Goal: Task Accomplishment & Management: Complete application form

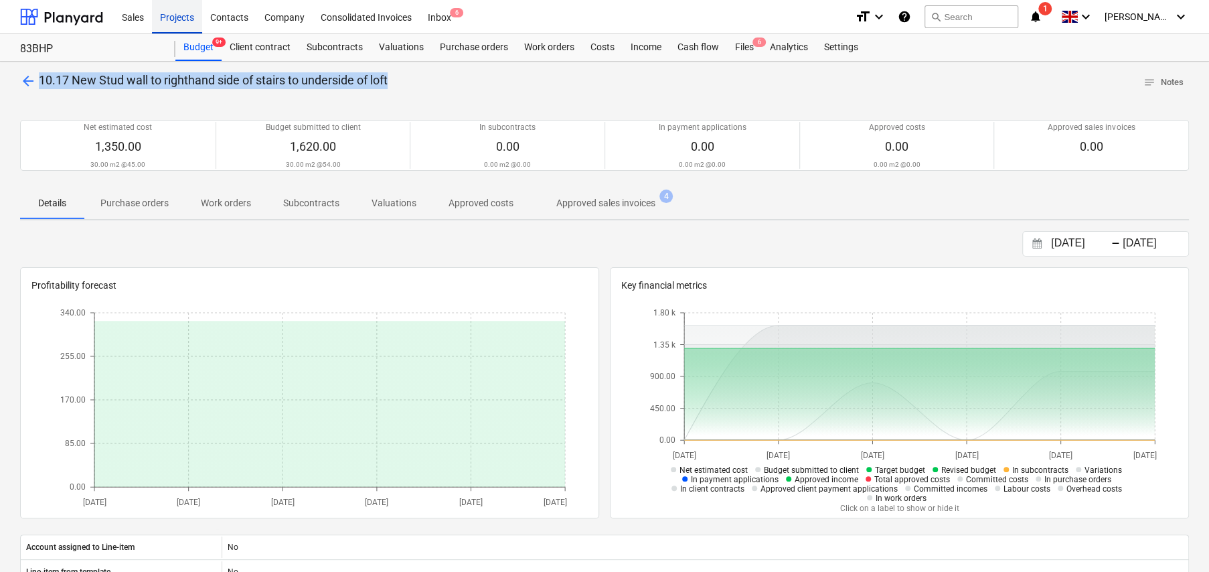
click at [173, 16] on div "Projects" at bounding box center [177, 16] width 50 height 34
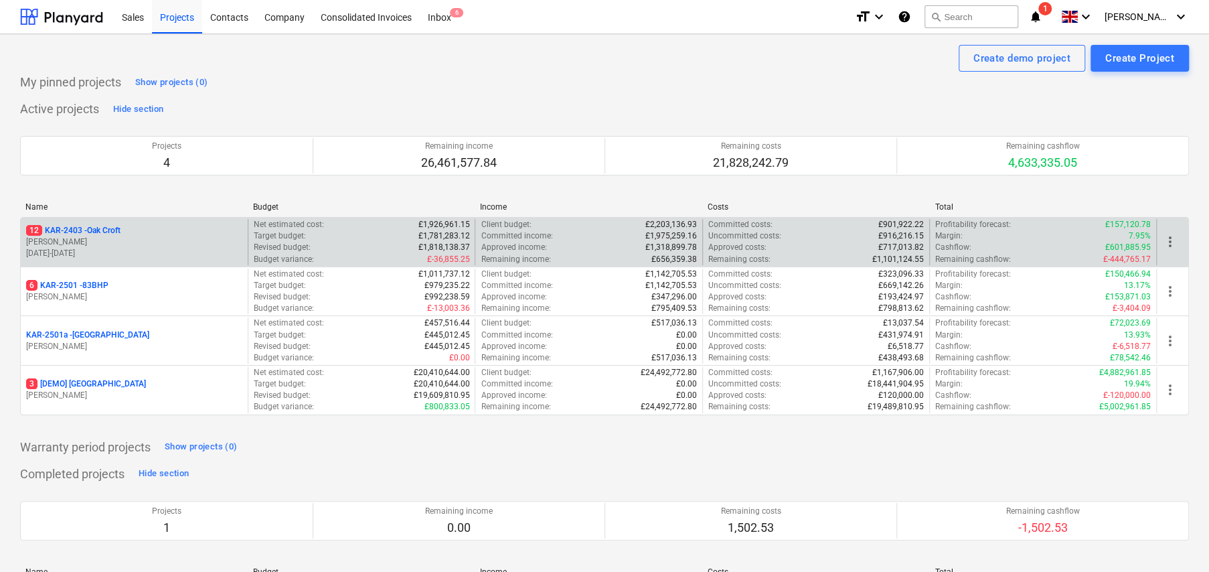
click at [120, 234] on p "12 KAR-2403 - Oak Croft" at bounding box center [73, 230] width 94 height 11
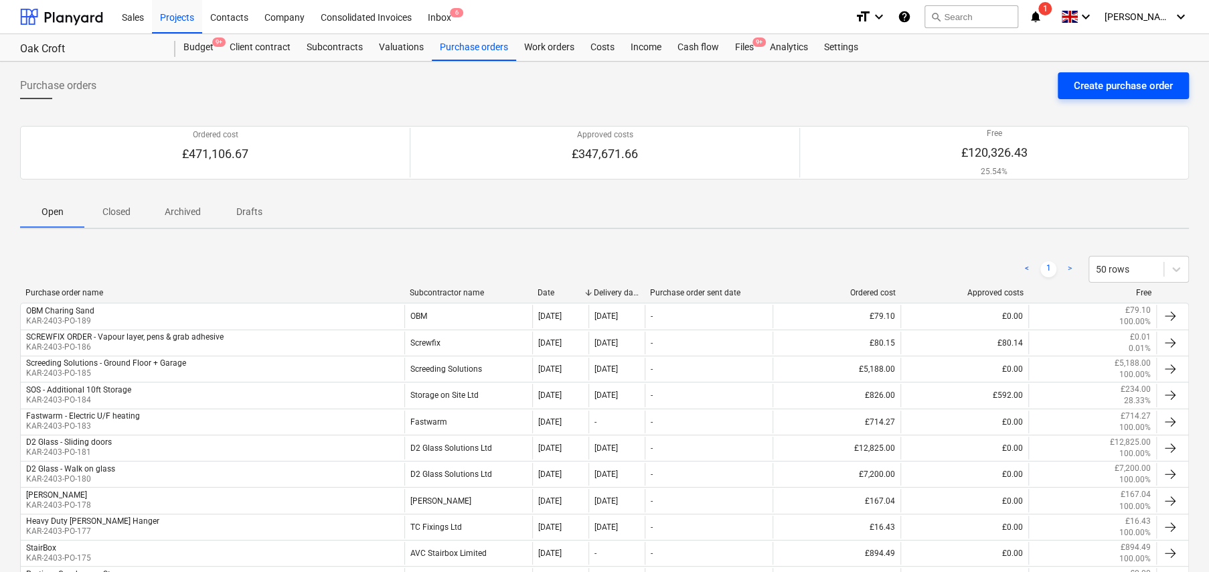
click at [1085, 91] on div "Create purchase order" at bounding box center [1123, 85] width 99 height 17
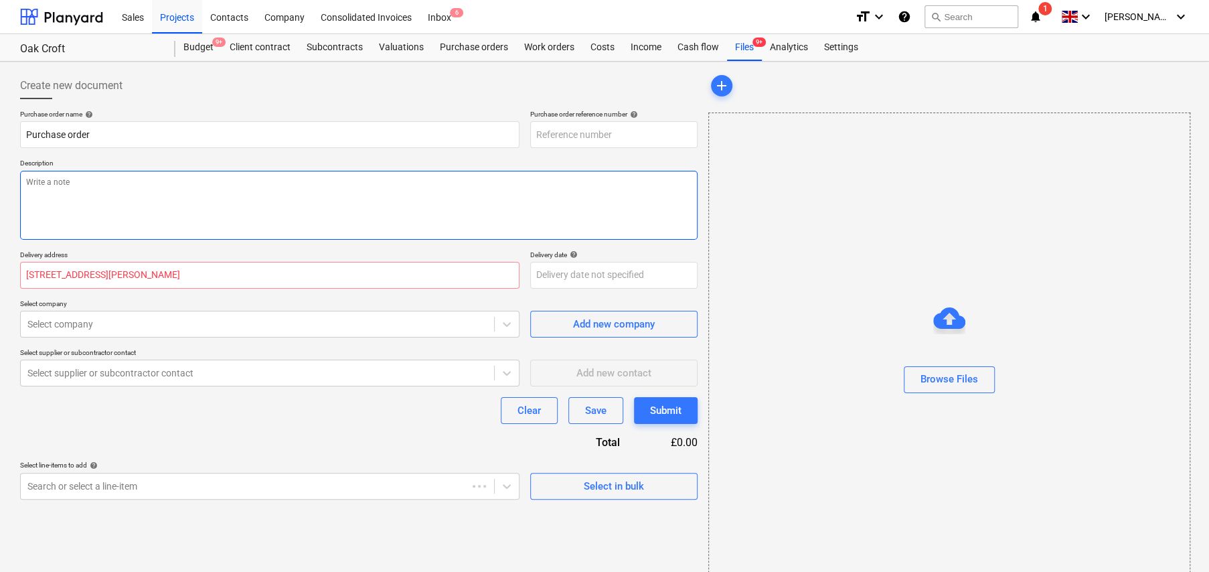
type textarea "x"
type input "KAR-2403-PO-190"
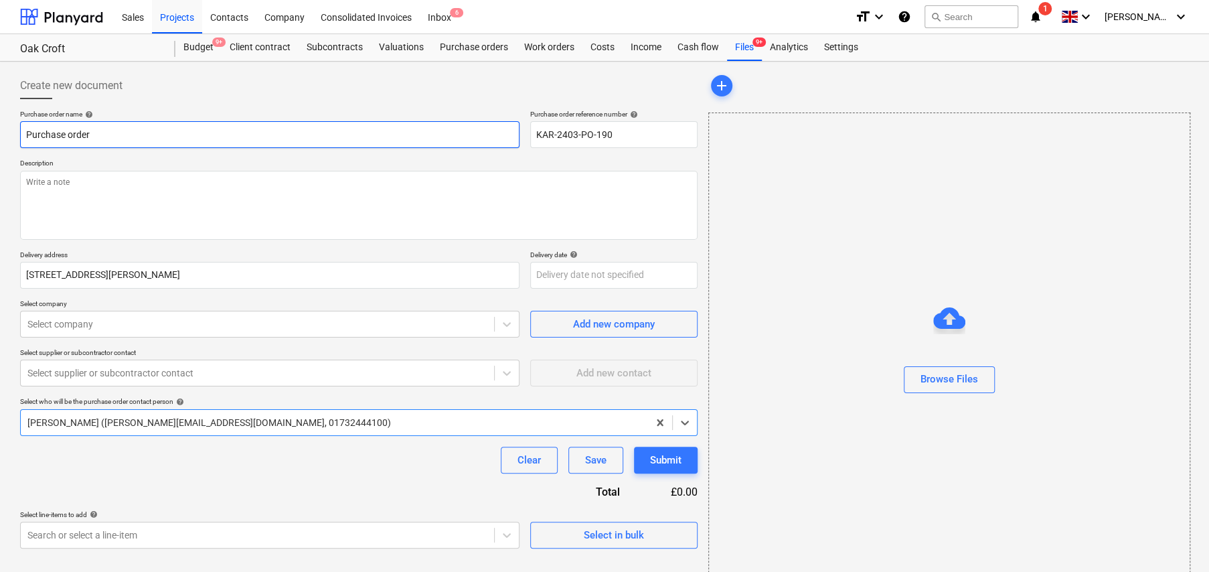
click at [143, 142] on input "Purchase order" at bounding box center [269, 134] width 499 height 27
type textarea "x"
type input "D"
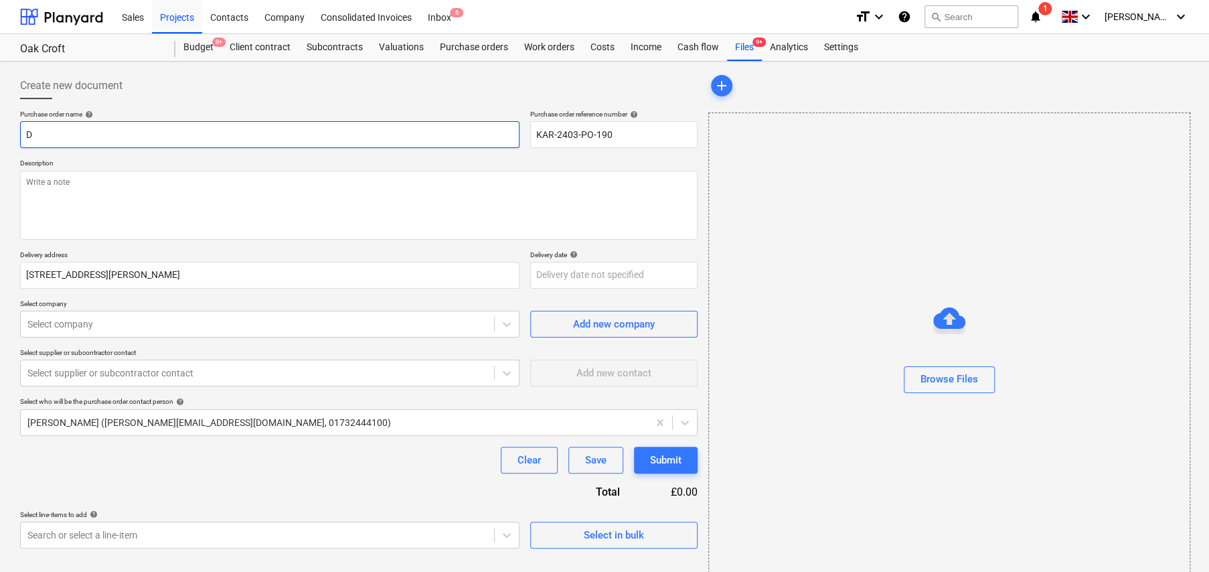
type textarea "x"
type input "DP"
type textarea "x"
type input "DPC"
type textarea "x"
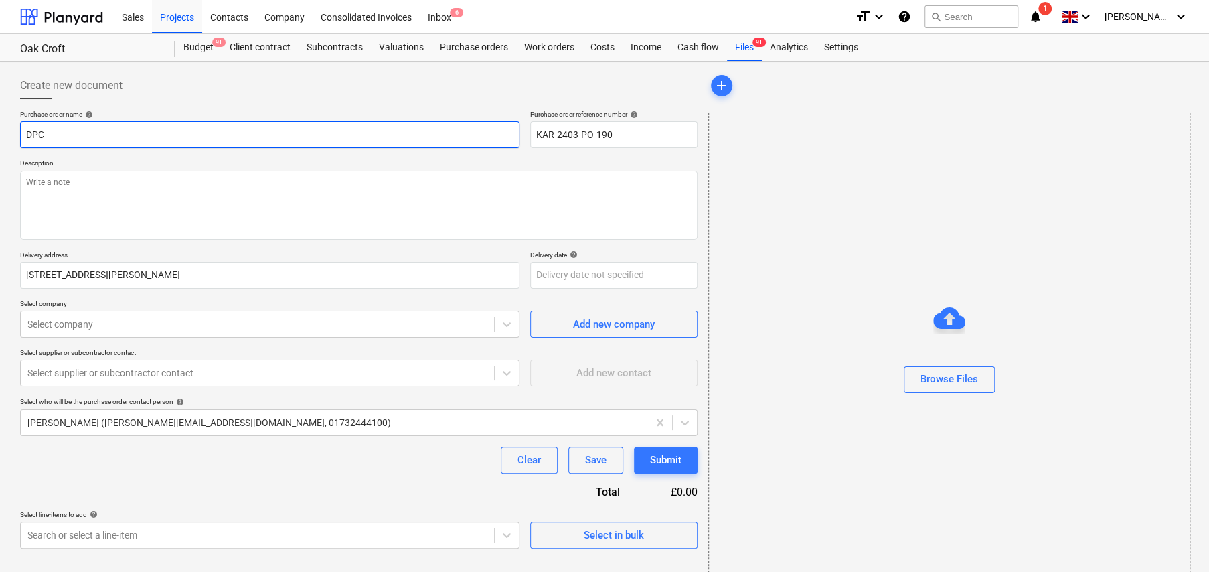
type input "DPC"
type textarea "x"
type input "DPC -"
type textarea "x"
type input "DPC -"
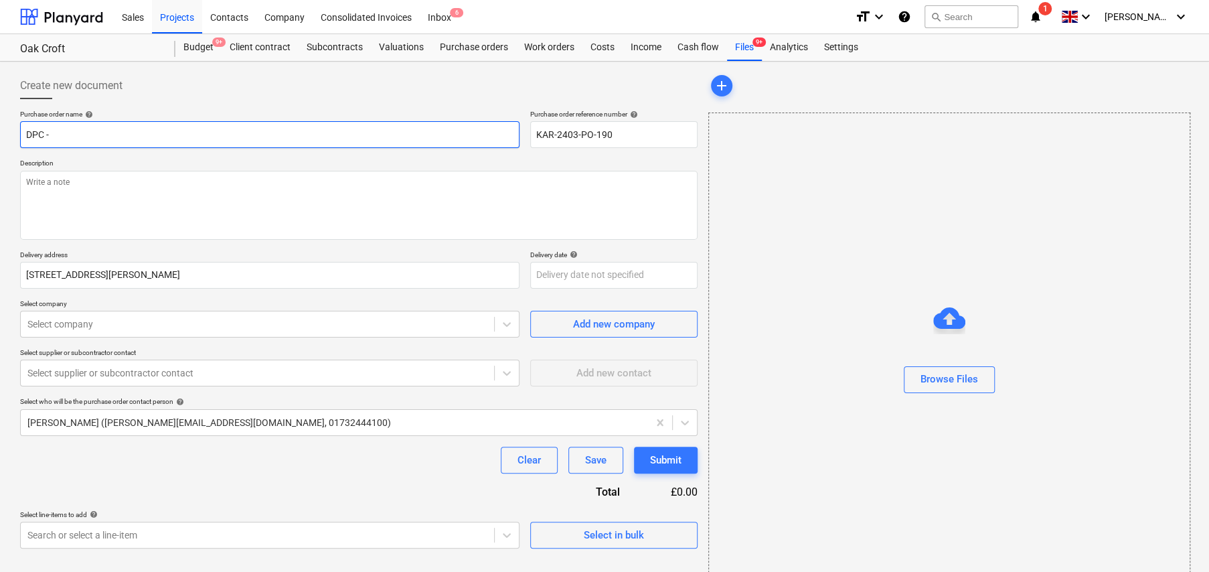
type textarea "x"
type input "DPC - F"
type textarea "x"
type input "DPC - Fo"
type textarea "x"
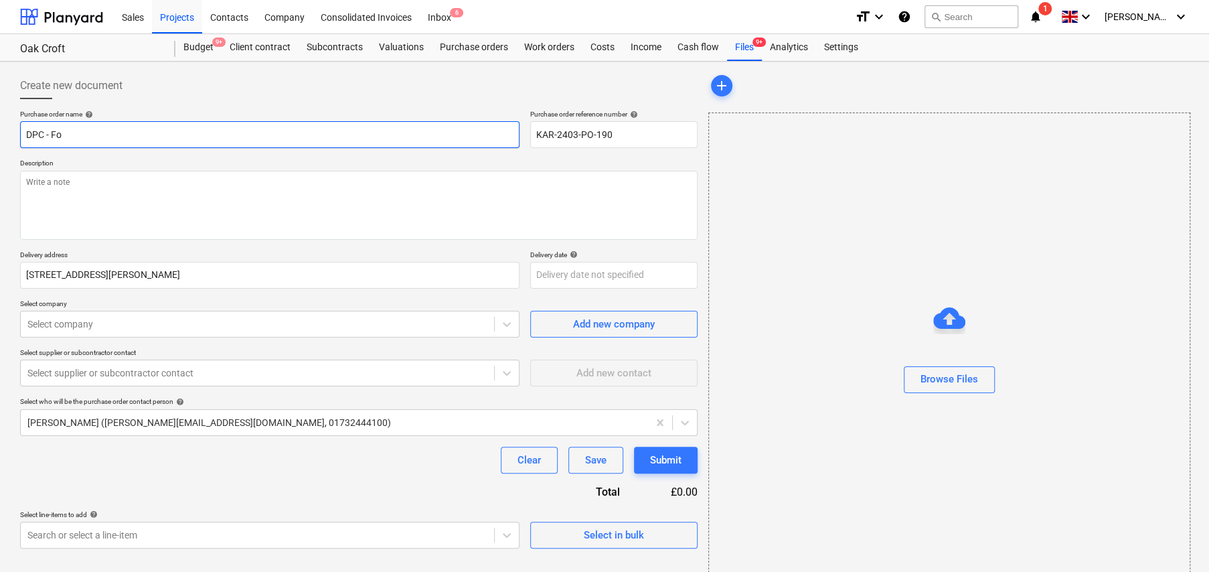
type input "DPC - For"
type textarea "x"
type input "DPC - For"
type textarea "x"
type input "DPC - For P"
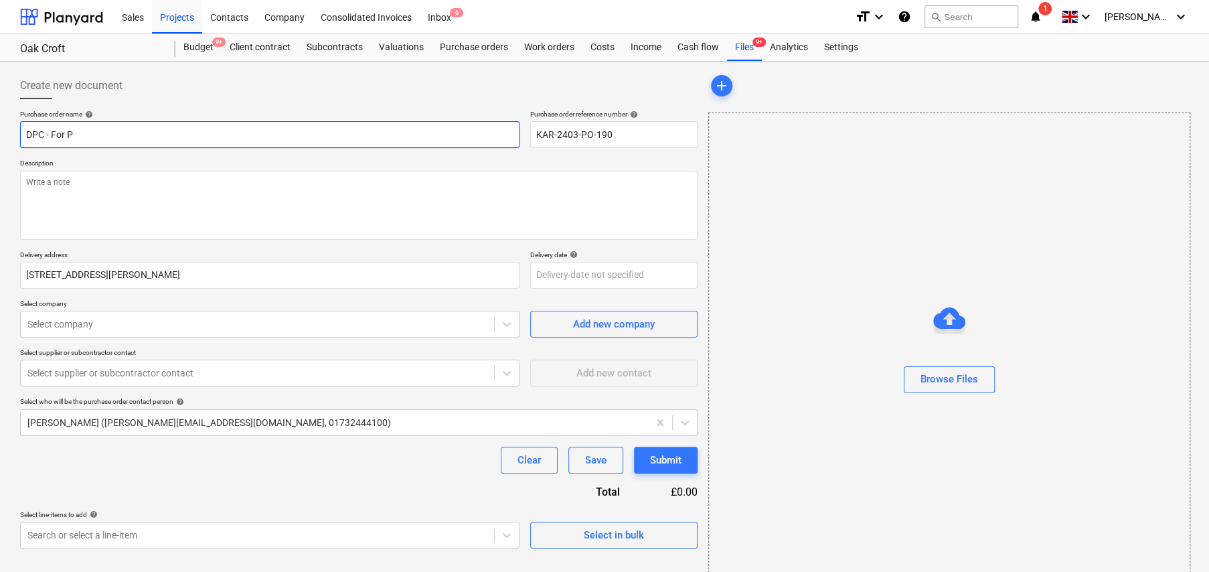
type textarea "x"
type input "DPC - For Pa"
type textarea "x"
type input "DPC - For Par"
type textarea "x"
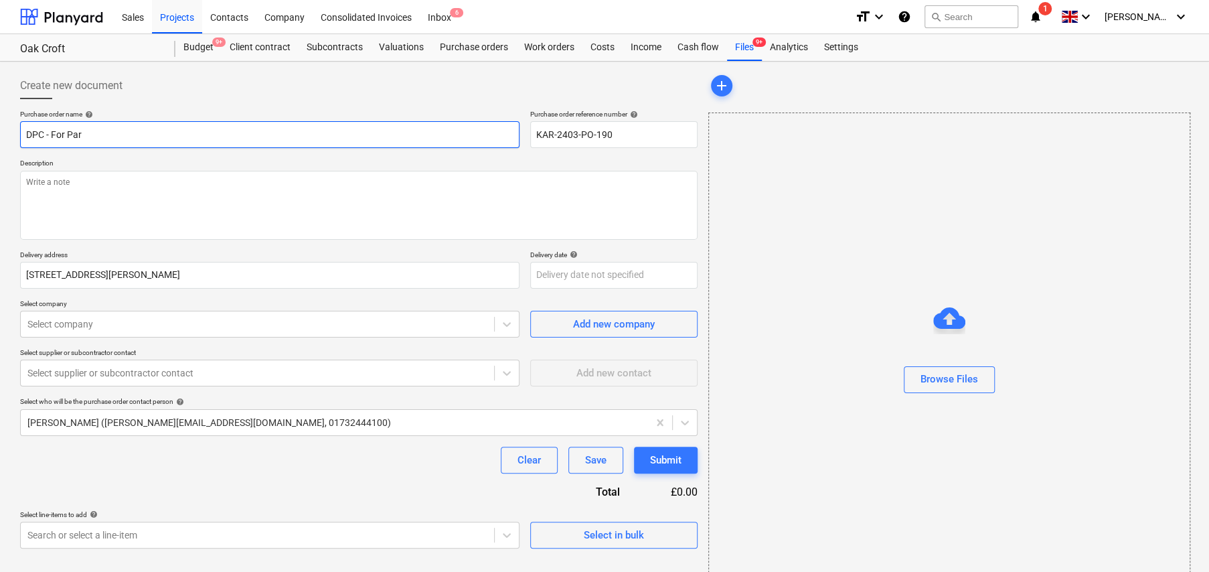
type input "DPC - For Para"
type textarea "x"
type input "DPC - For Parap"
type textarea "x"
type input "DPC - For Parape"
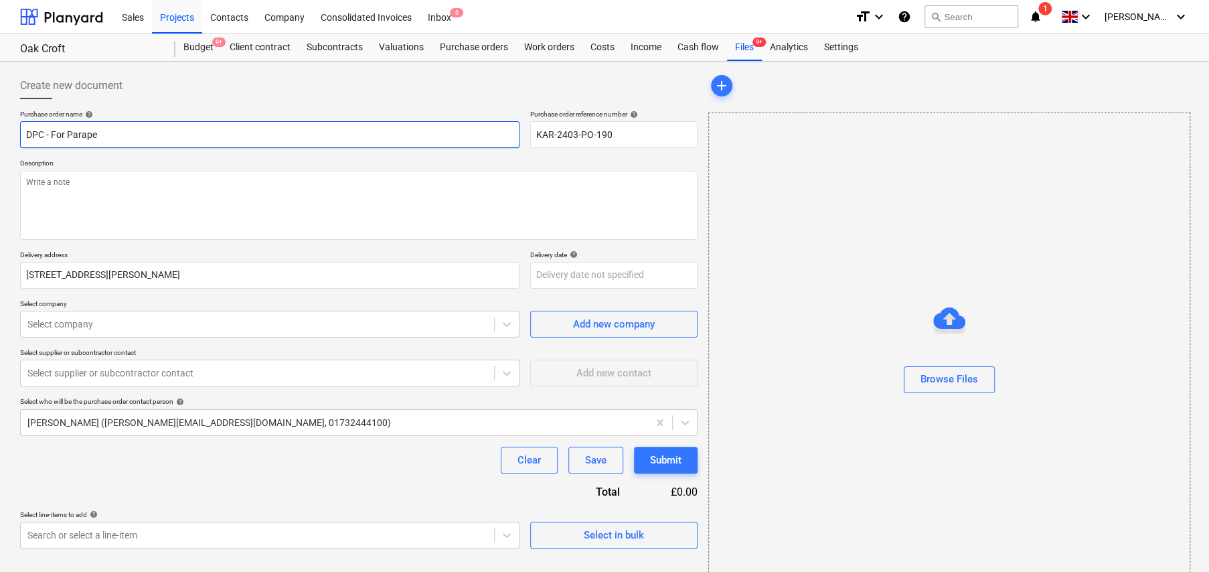
type textarea "x"
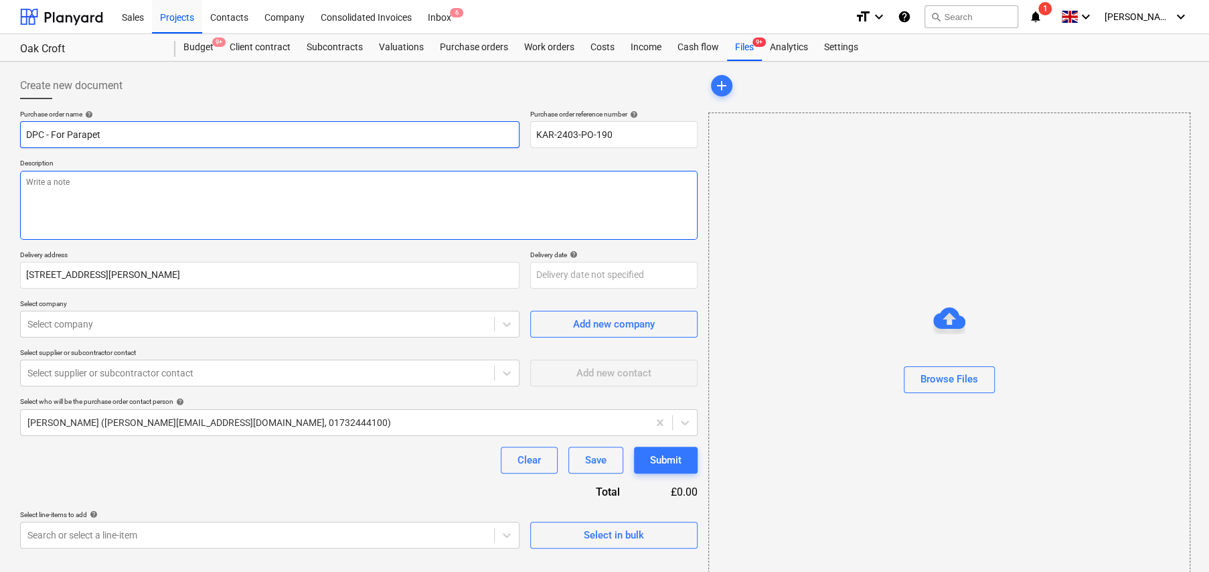
type input "DPC - For Parapet"
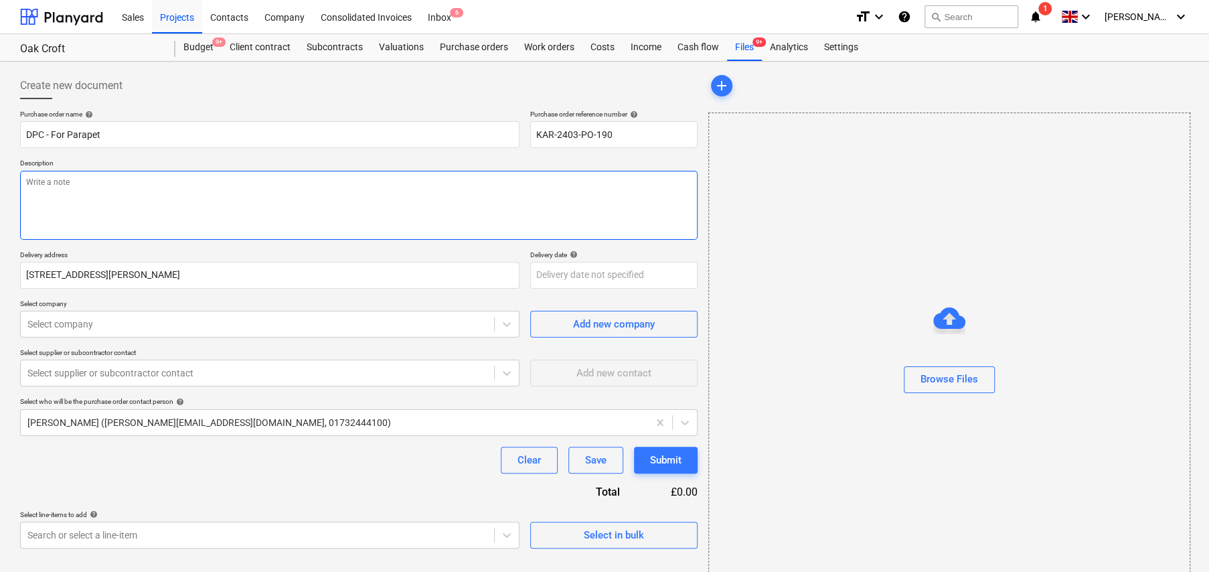
click at [140, 184] on textarea at bounding box center [358, 205] width 677 height 69
type textarea "x"
type textarea "C"
type textarea "x"
type textarea "CO"
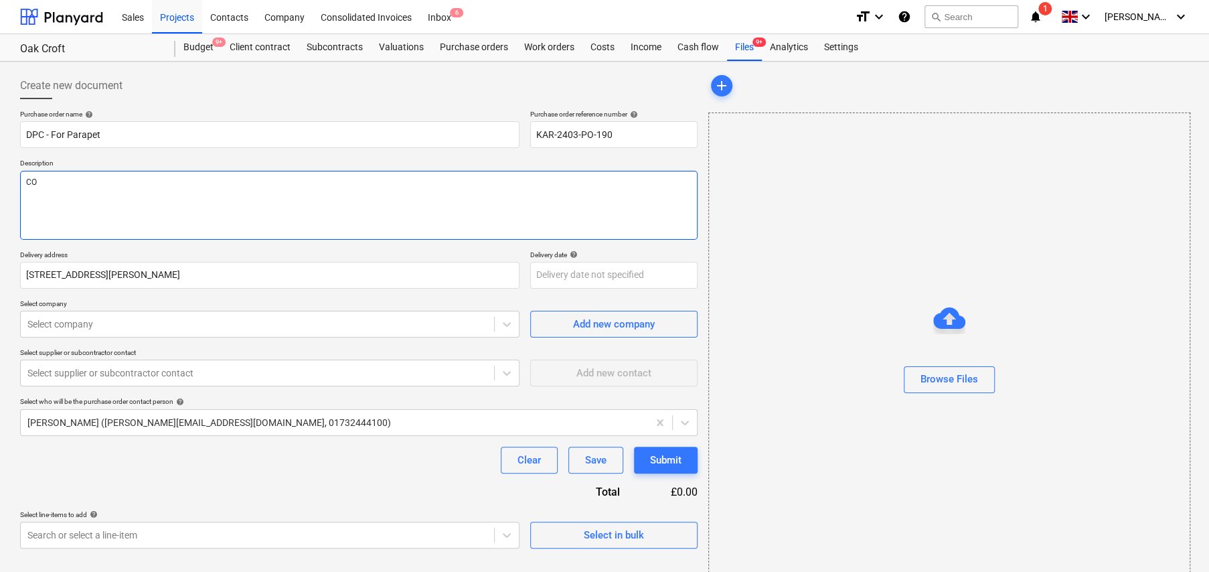
type textarea "x"
type textarea "COL"
type textarea "x"
type textarea "COLL"
type textarea "x"
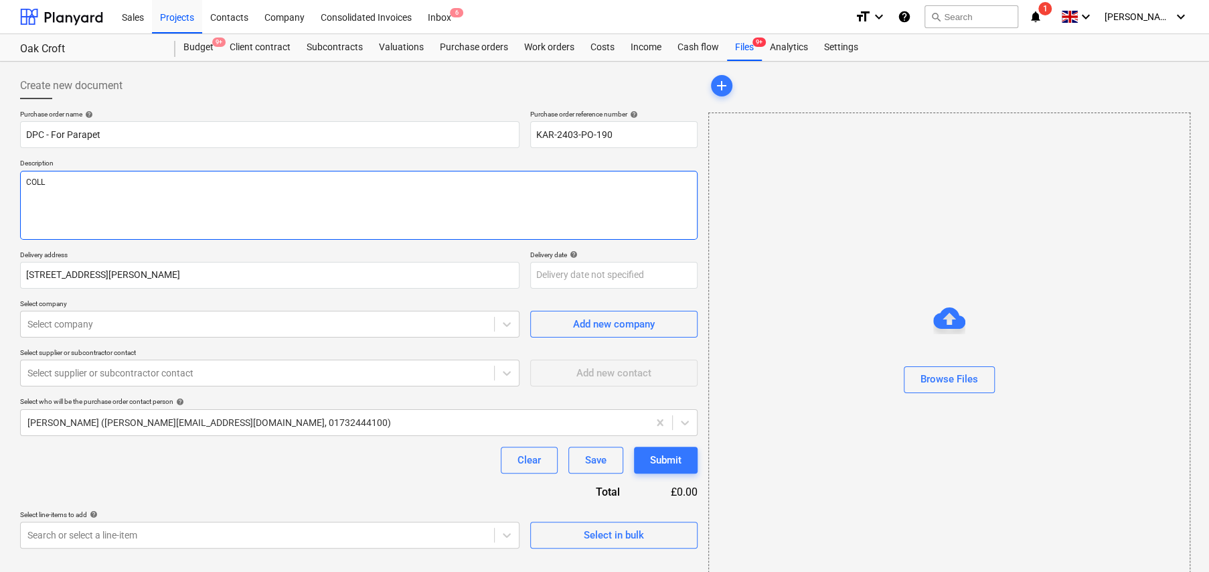
type textarea "COLLE"
type textarea "x"
type textarea "COLLEC"
type textarea "x"
type textarea "COLLECT"
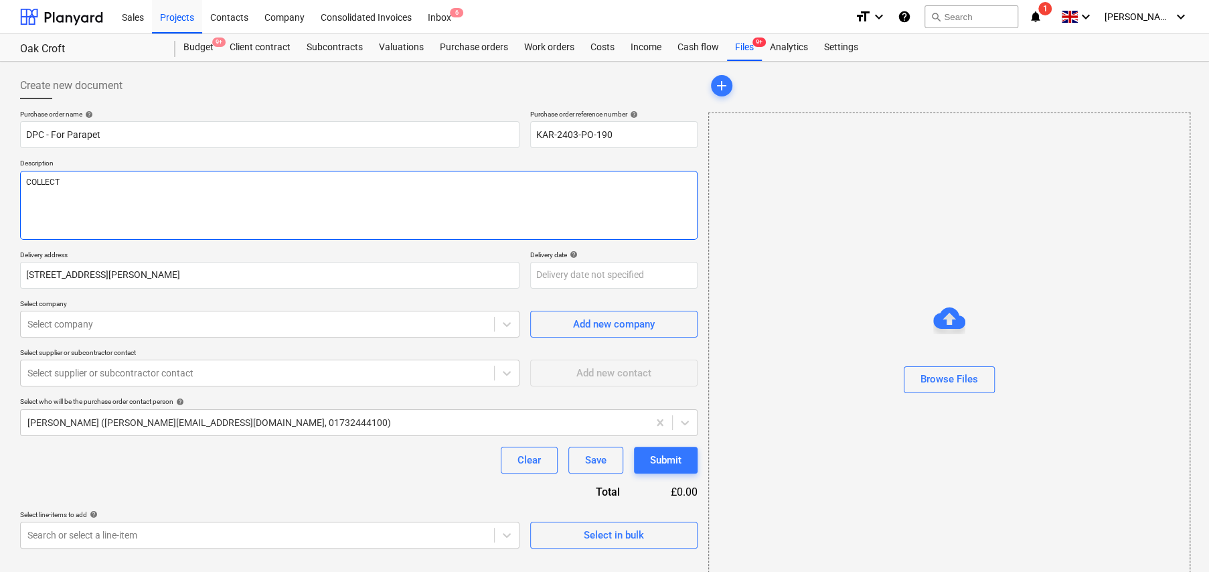
type textarea "x"
type textarea "COLLECTI"
type textarea "x"
type textarea "COLLECTIO"
type textarea "x"
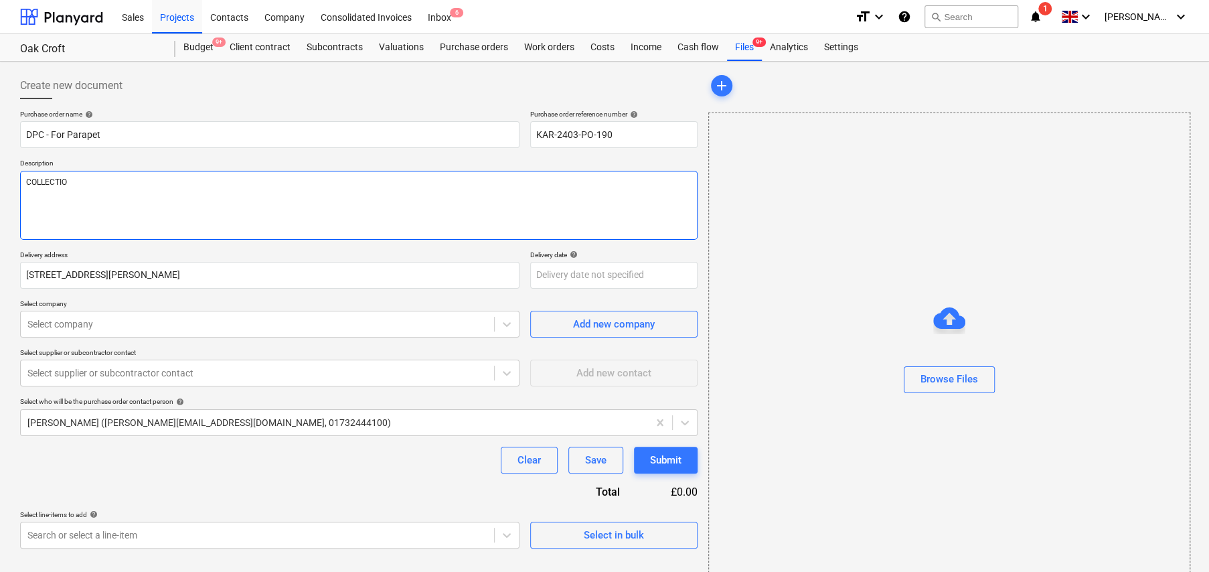
type textarea "COLLECTION"
type textarea "x"
type textarea "COLLECTION"
type textarea "x"
type textarea "COLLECTION F"
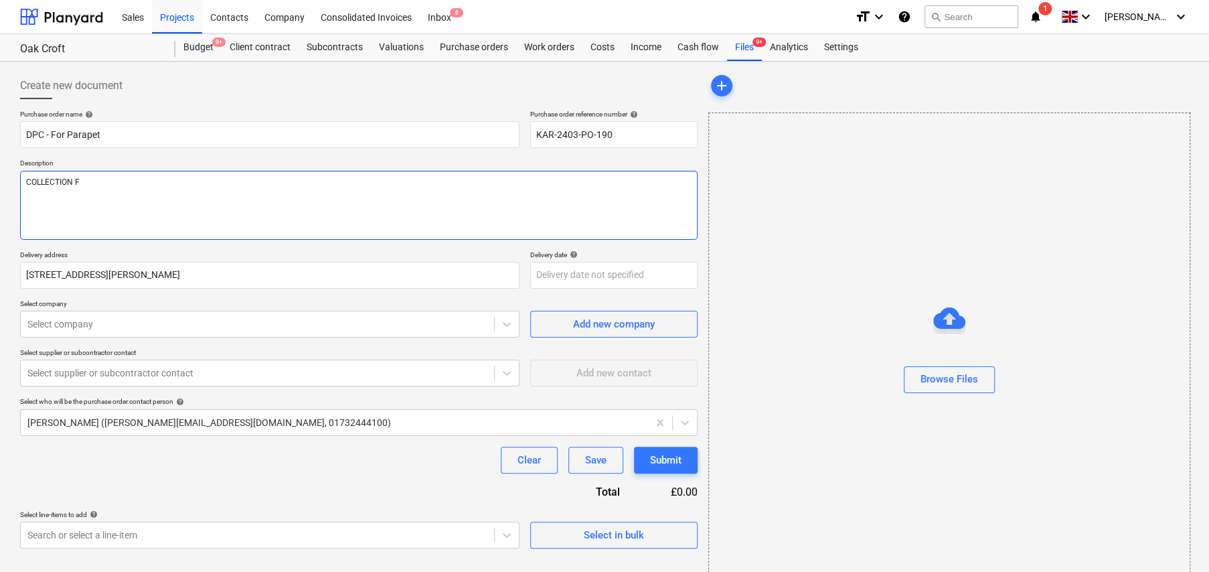
type textarea "x"
type textarea "COLLECTION Fr"
type textarea "x"
type textarea "COLLECTION Fro"
type textarea "x"
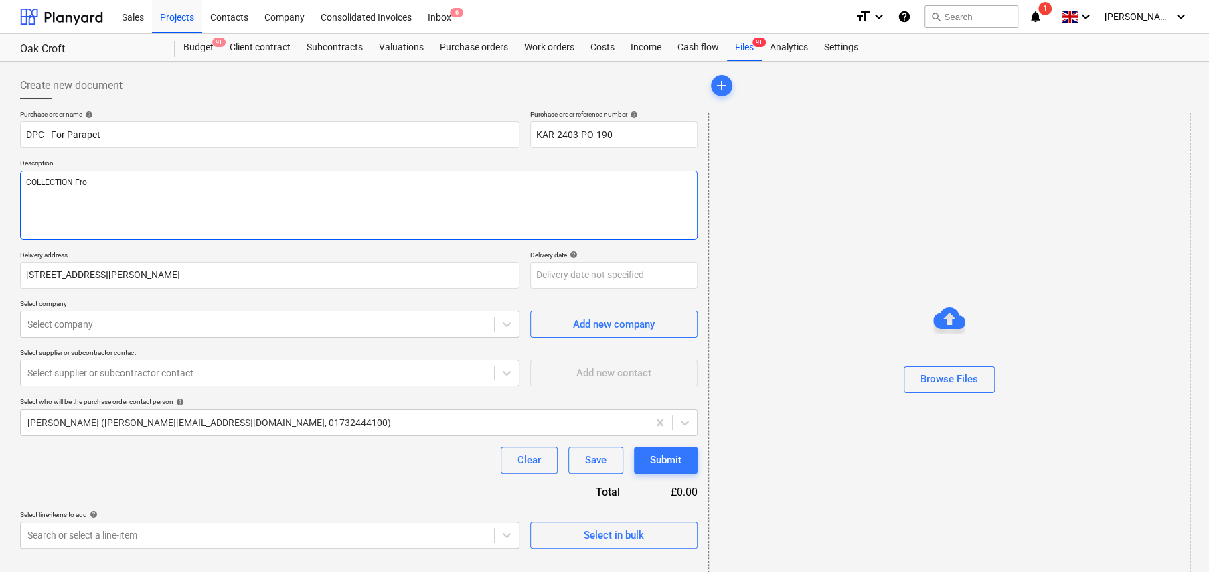
type textarea "COLLECTION From"
type textarea "x"
type textarea "COLLECTION From"
type textarea "x"
type textarea "COLLECTION From S"
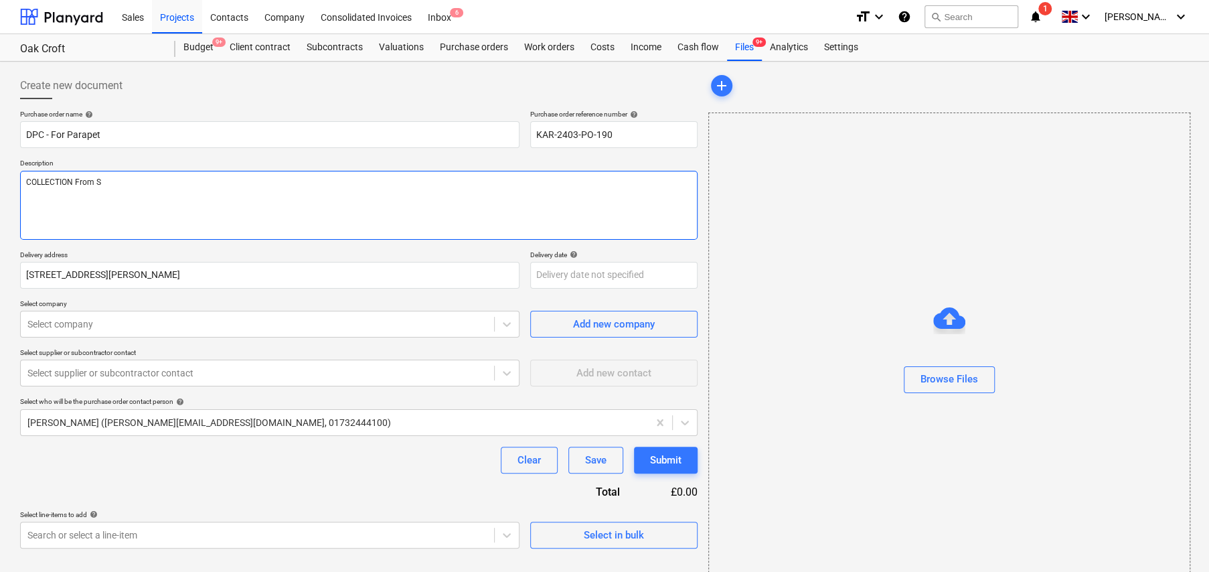
type textarea "x"
type textarea "COLLECTION From Se"
type textarea "x"
type textarea "COLLECTION From Sev"
type textarea "x"
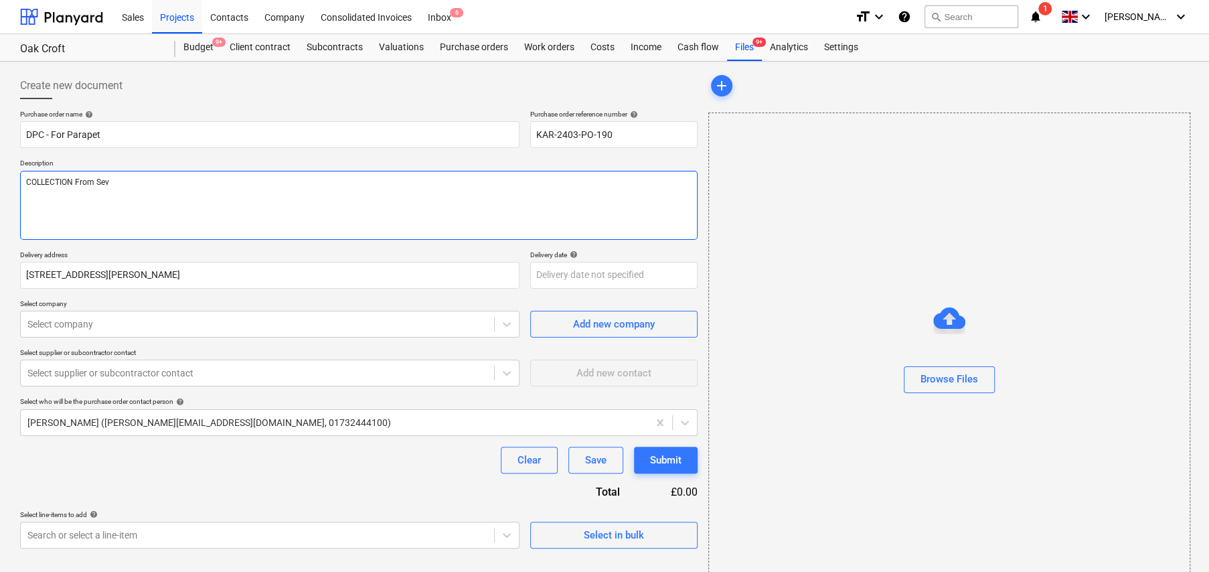
type textarea "COLLECTION From Seve"
type textarea "x"
type textarea "COLLECTION From Seven"
type textarea "x"
type textarea "COLLECTION From [GEOGRAPHIC_DATA]"
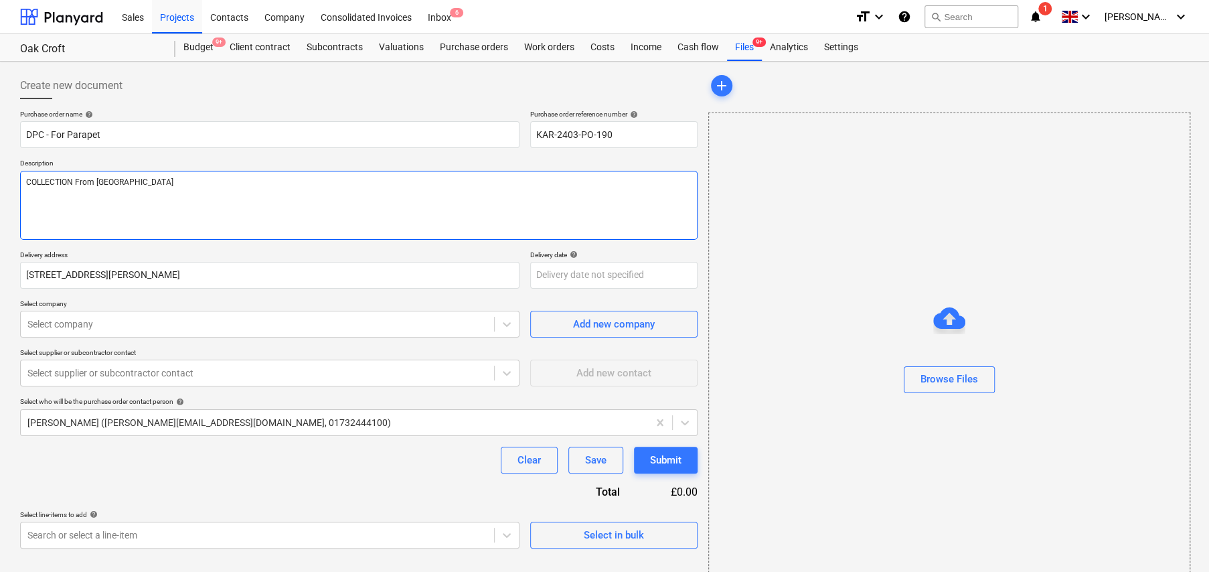
type textarea "x"
type textarea "COLLECTION From [GEOGRAPHIC_DATA]"
type textarea "x"
type textarea "COLLECTION From [GEOGRAPHIC_DATA]"
type textarea "x"
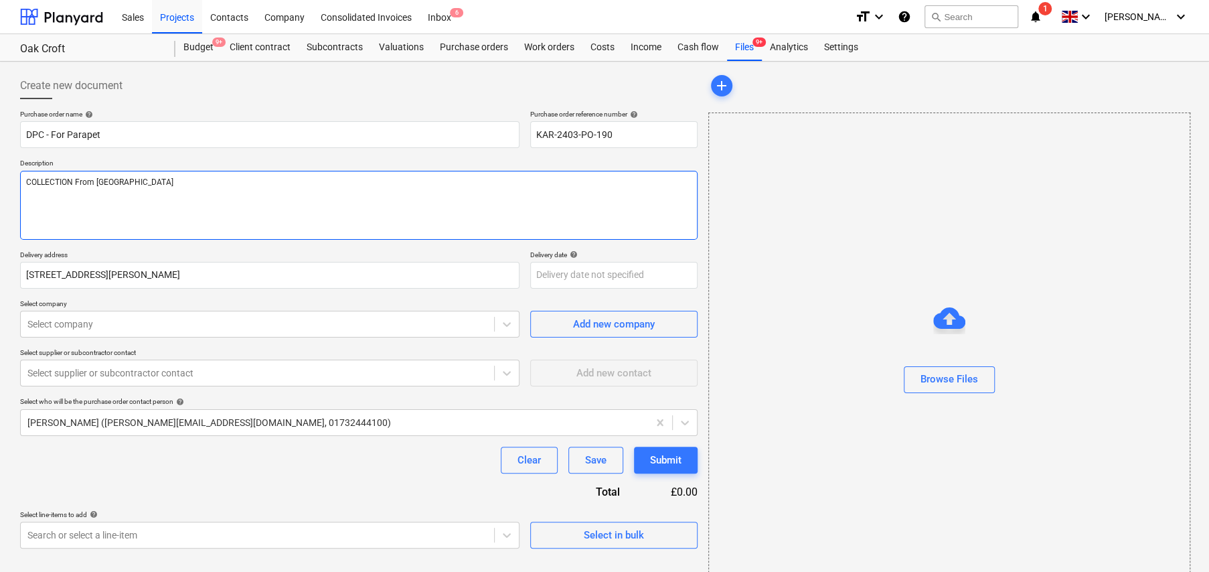
type textarea "COLLECTION From [GEOGRAPHIC_DATA]"
type textarea "x"
type textarea "COLLECTION From [GEOGRAPHIC_DATA]"
type textarea "x"
type textarea "COLLECTION From [GEOGRAPHIC_DATA] B"
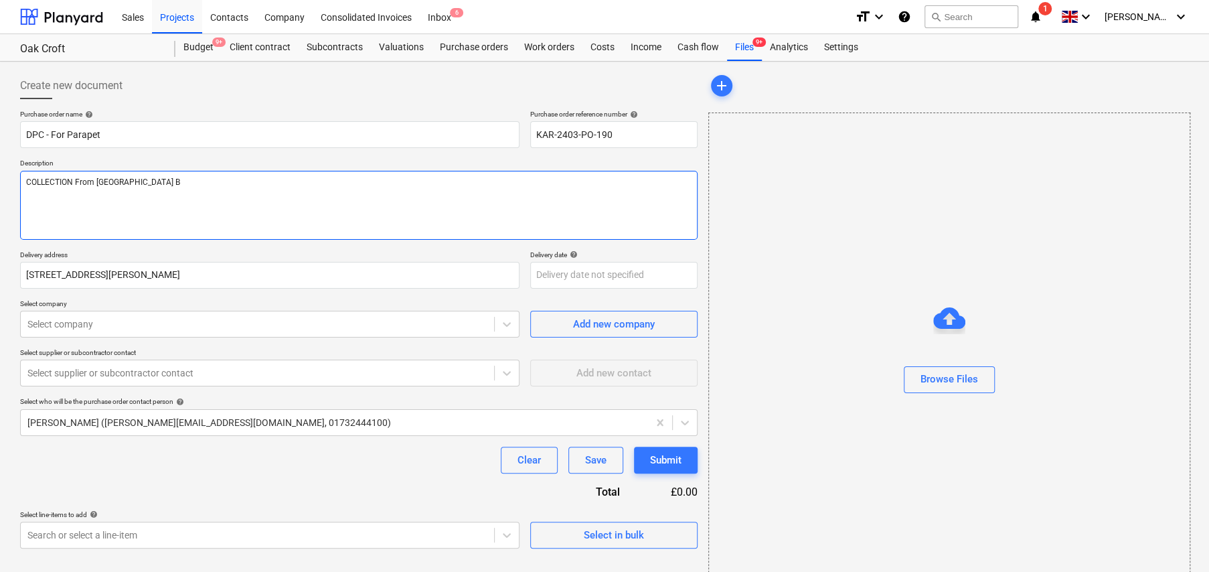
type textarea "x"
type textarea "COLLECTION From [GEOGRAPHIC_DATA] Br"
type textarea "x"
type textarea "COLLECTION From [GEOGRAPHIC_DATA] Bra"
type textarea "x"
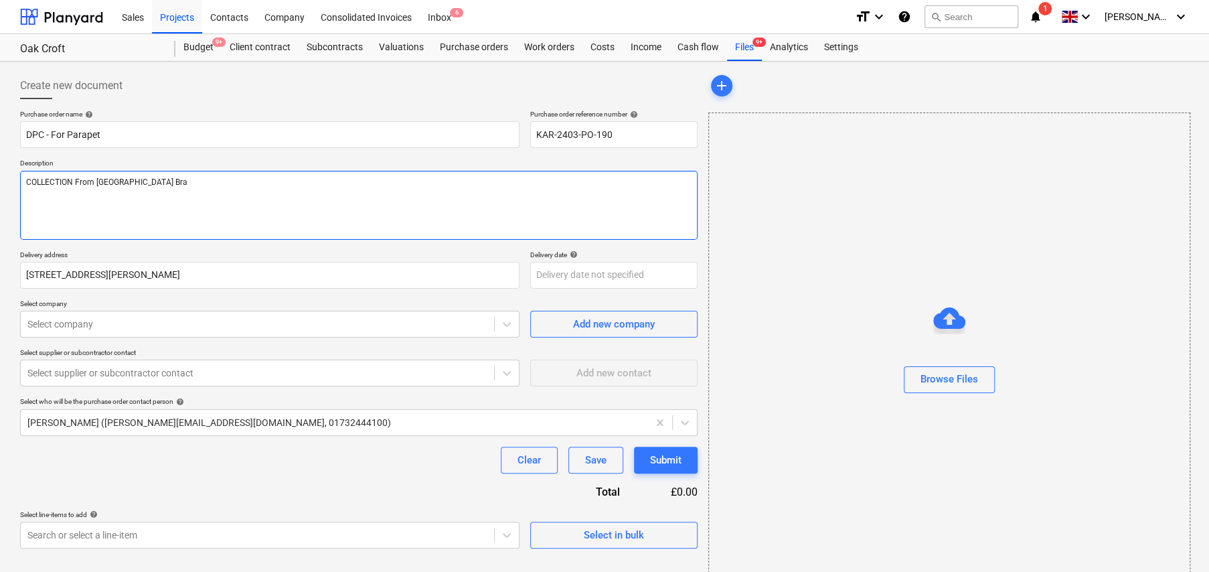
type textarea "COLLECTION From [GEOGRAPHIC_DATA] Bran"
type textarea "x"
type textarea "COLLECTION From Sevenoaks Branc"
type textarea "x"
type textarea "COLLECTION From [GEOGRAPHIC_DATA] Branch"
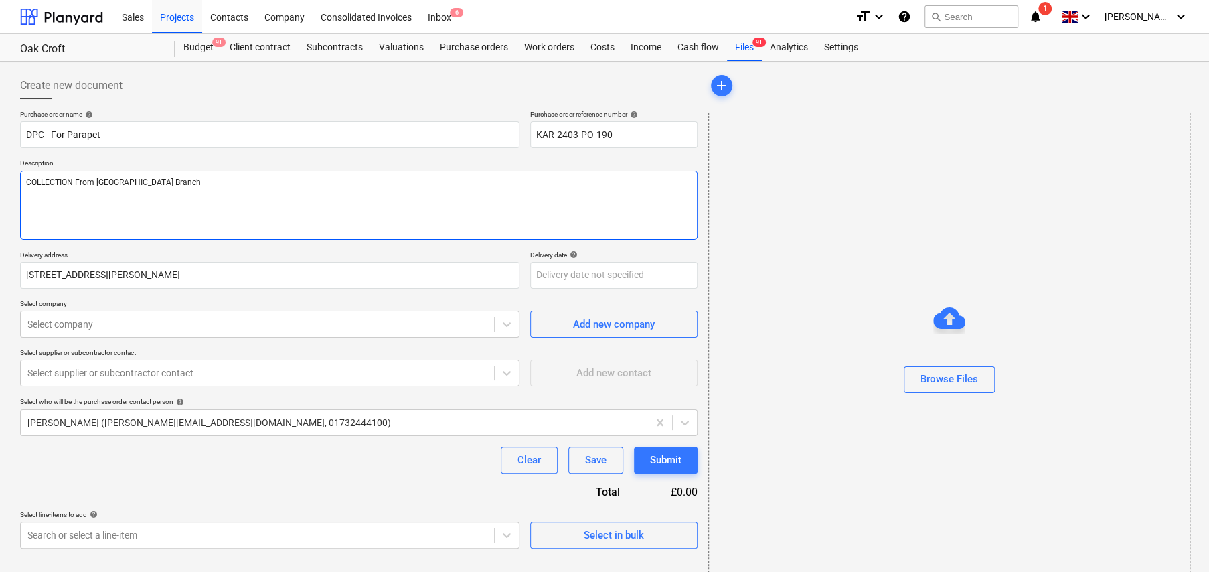
type textarea "x"
type textarea "COLLECTION From [GEOGRAPHIC_DATA] Branch"
type textarea "x"
type textarea "COLLECTION From [GEOGRAPHIC_DATA] Branch"
type textarea "x"
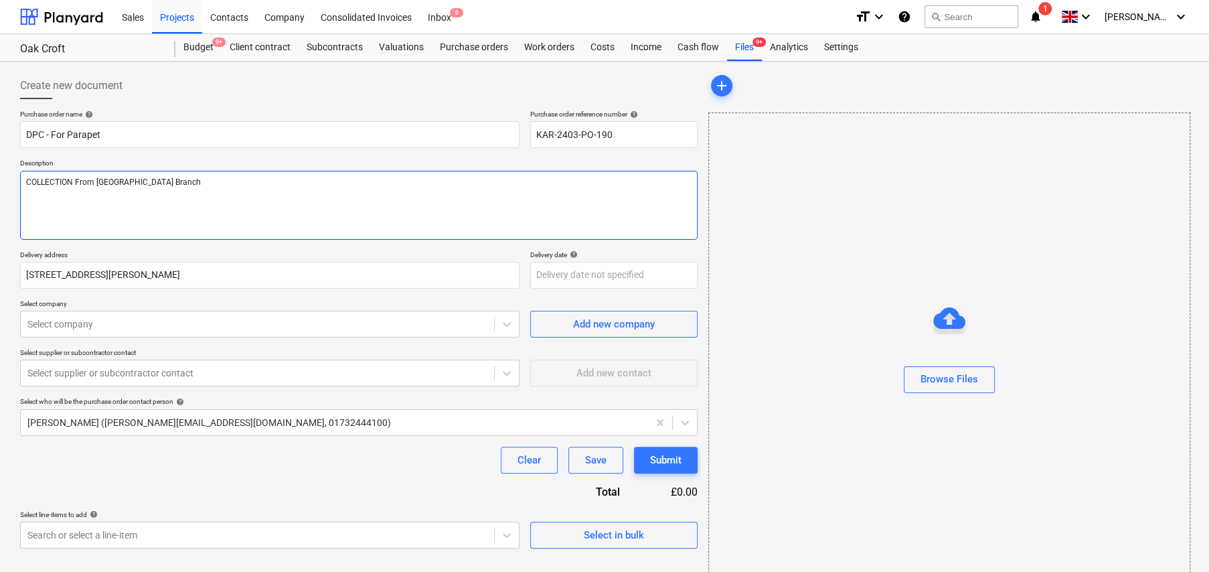
type textarea "COLLECTION From [GEOGRAPHIC_DATA] Branch S"
type textarea "x"
type textarea "COLLECTION From [GEOGRAPHIC_DATA] Branch Si"
type textarea "x"
type textarea "COLLECTION From [GEOGRAPHIC_DATA] Branch Sit"
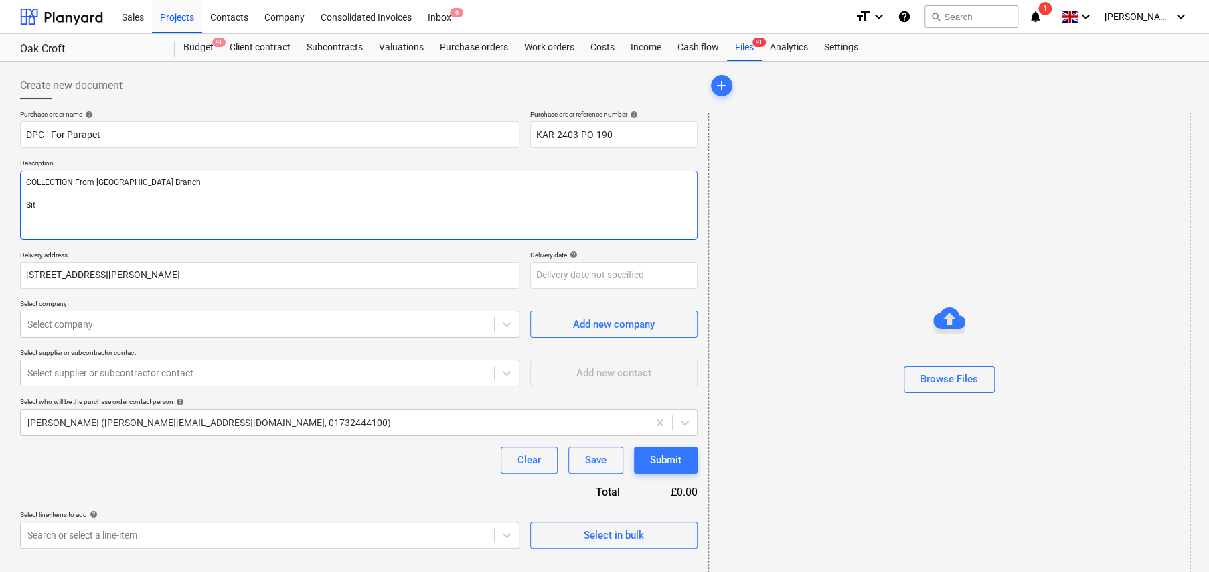
type textarea "x"
type textarea "COLLECTION From [GEOGRAPHIC_DATA] Branch Site"
type textarea "x"
type textarea "COLLECTION From [GEOGRAPHIC_DATA] Branch Site"
type textarea "x"
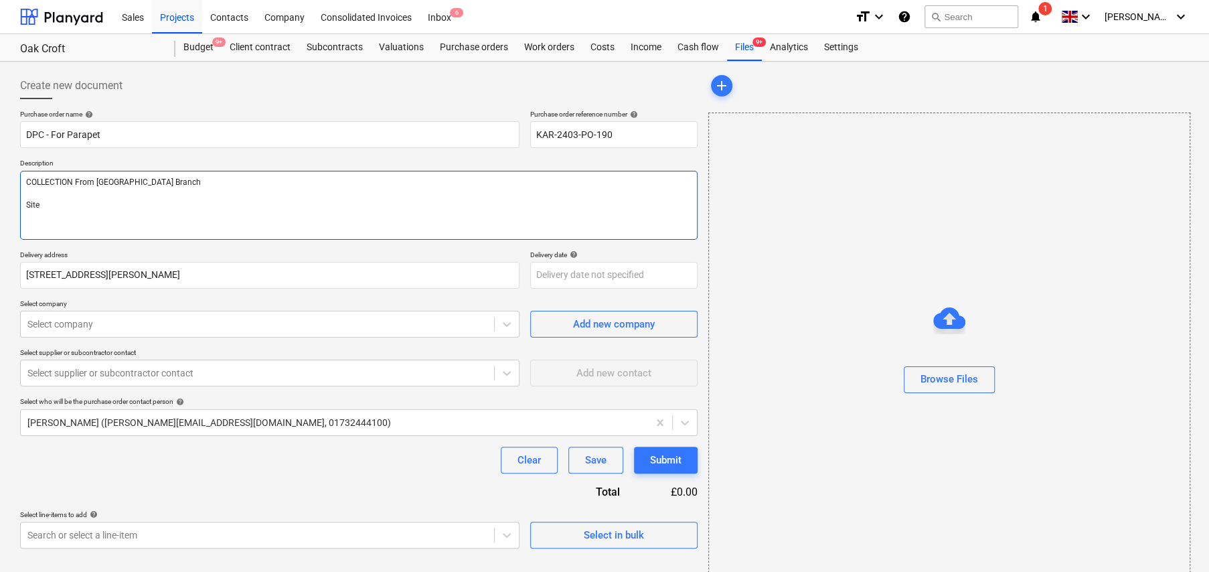
type textarea "COLLECTION From [GEOGRAPHIC_DATA] Branch Site C"
type textarea "x"
type textarea "COLLECTION From [GEOGRAPHIC_DATA] Branch Site Co"
type textarea "x"
type textarea "COLLECTION From [GEOGRAPHIC_DATA] Branch Site Con"
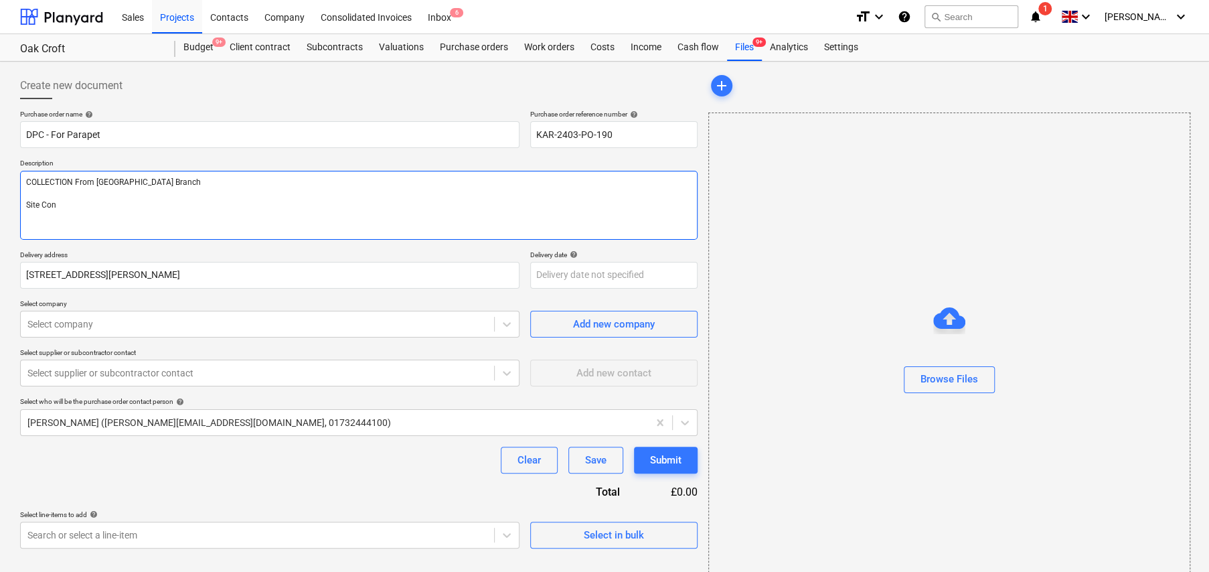
type textarea "x"
type textarea "COLLECTION From [GEOGRAPHIC_DATA] Branch Site Cont"
type textarea "x"
type textarea "COLLECTION From [GEOGRAPHIC_DATA] Branch Site Conta"
type textarea "x"
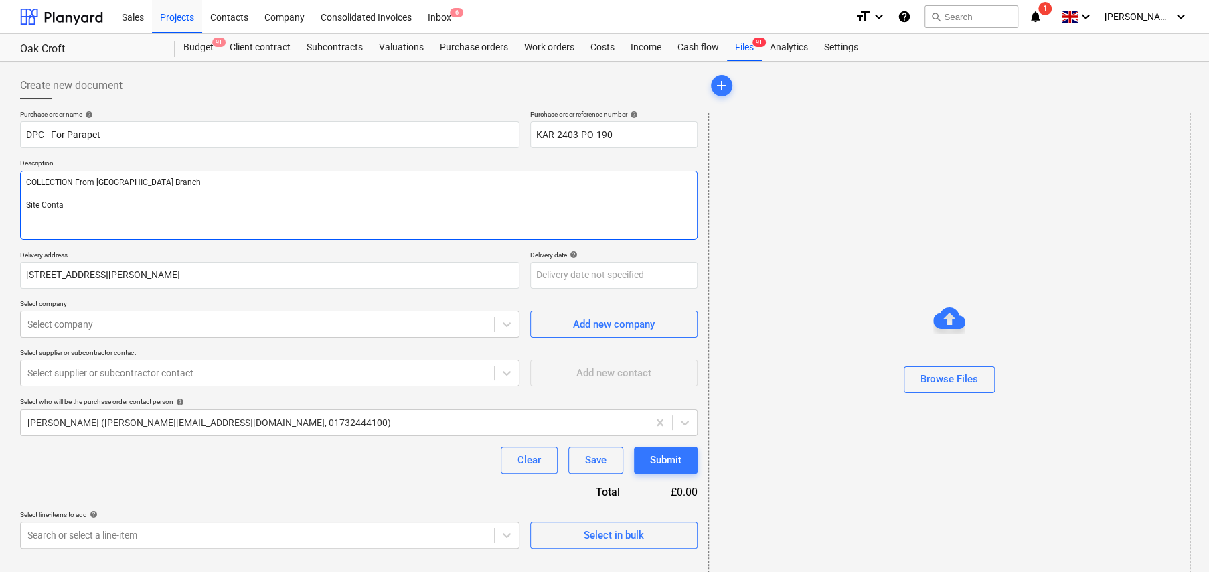
type textarea "COLLECTION From [GEOGRAPHIC_DATA] Branch Site Contac"
type textarea "x"
type textarea "COLLECTION From [GEOGRAPHIC_DATA] Branch Site Contact"
type textarea "x"
type textarea "COLLECTION From [GEOGRAPHIC_DATA] Branch Site Contact:"
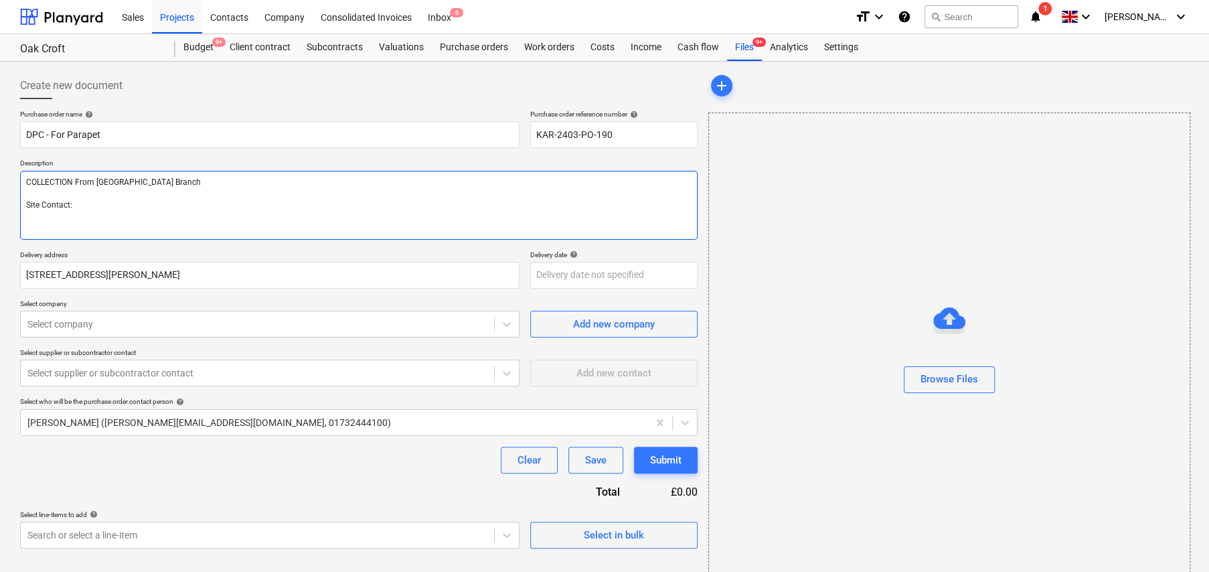
type textarea "x"
type textarea "COLLECTION From [GEOGRAPHIC_DATA] Branch Site Contact:"
type textarea "x"
type textarea "COLLECTION From [GEOGRAPHIC_DATA] Branch Site Contact: K"
type textarea "x"
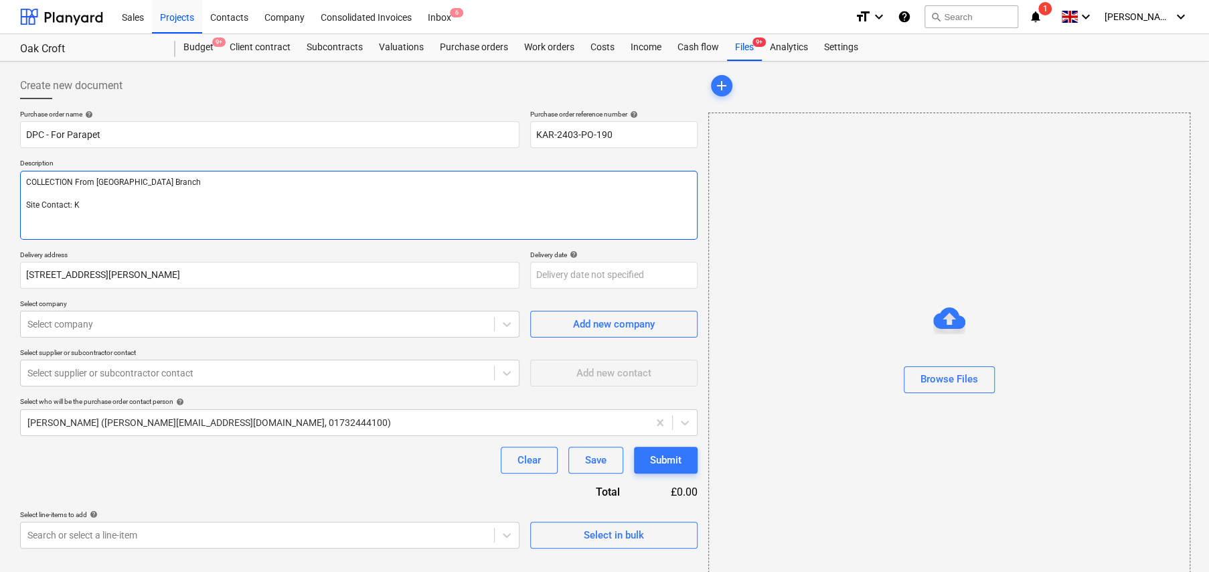
type textarea "COLLECTION From [GEOGRAPHIC_DATA] Branch Site Contact: Kr"
type textarea "x"
type textarea "COLLECTION From [GEOGRAPHIC_DATA] Branch Site Contact: Kri"
type textarea "x"
type textarea "COLLECTION From [GEOGRAPHIC_DATA] Branch Site Contact: [PERSON_NAME]"
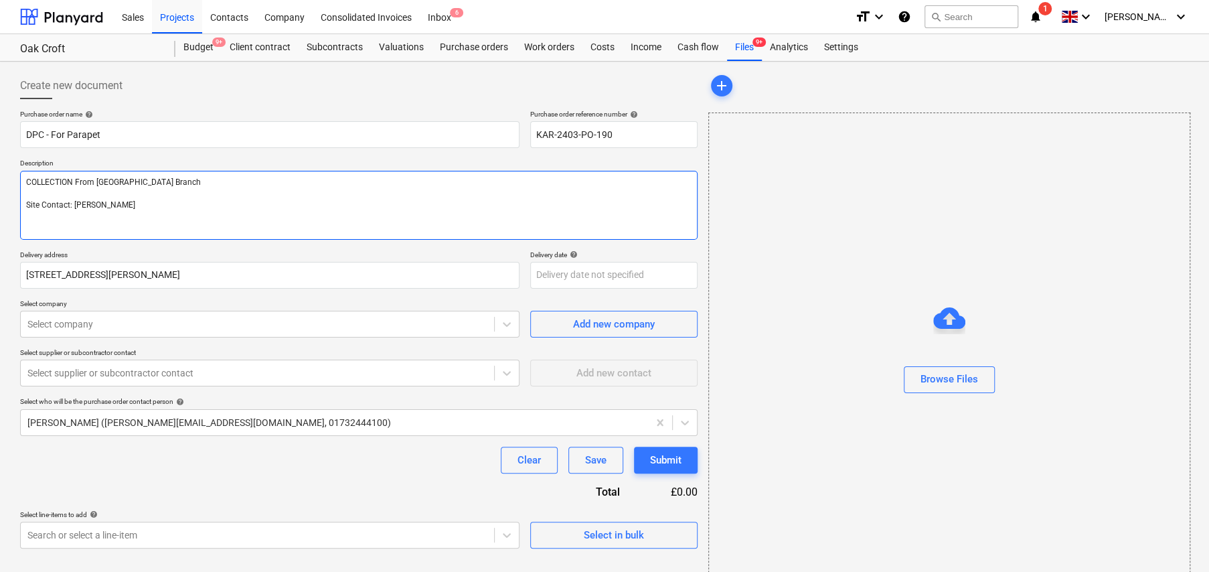
type textarea "x"
type textarea "COLLECTION From [GEOGRAPHIC_DATA] Branch Site Contact: [PERSON_NAME]"
type textarea "x"
type textarea "COLLECTION From [GEOGRAPHIC_DATA] Branch Site Contact: [PERSON_NAME] -"
type textarea "x"
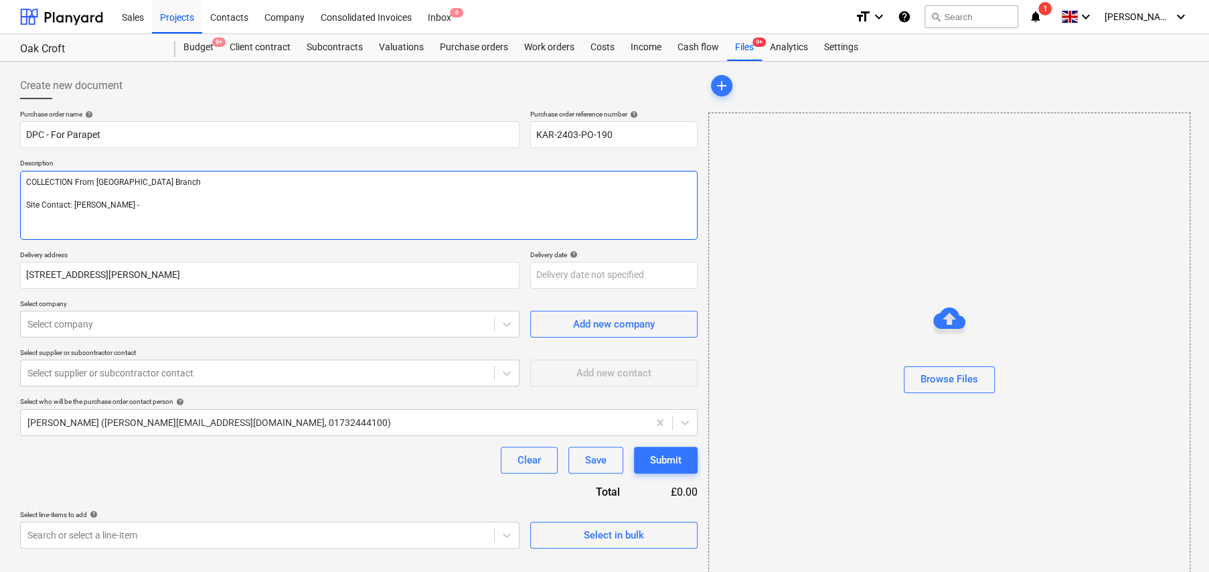
type textarea "COLLECTION From [GEOGRAPHIC_DATA] Branch Site Contact: [PERSON_NAME] -"
type textarea "x"
type textarea "COLLECTION From [GEOGRAPHIC_DATA] Branch Site Contact: [PERSON_NAME] - 0"
type textarea "x"
type textarea "COLLECTION From [GEOGRAPHIC_DATA] Branch Site Contact: [PERSON_NAME] - 07"
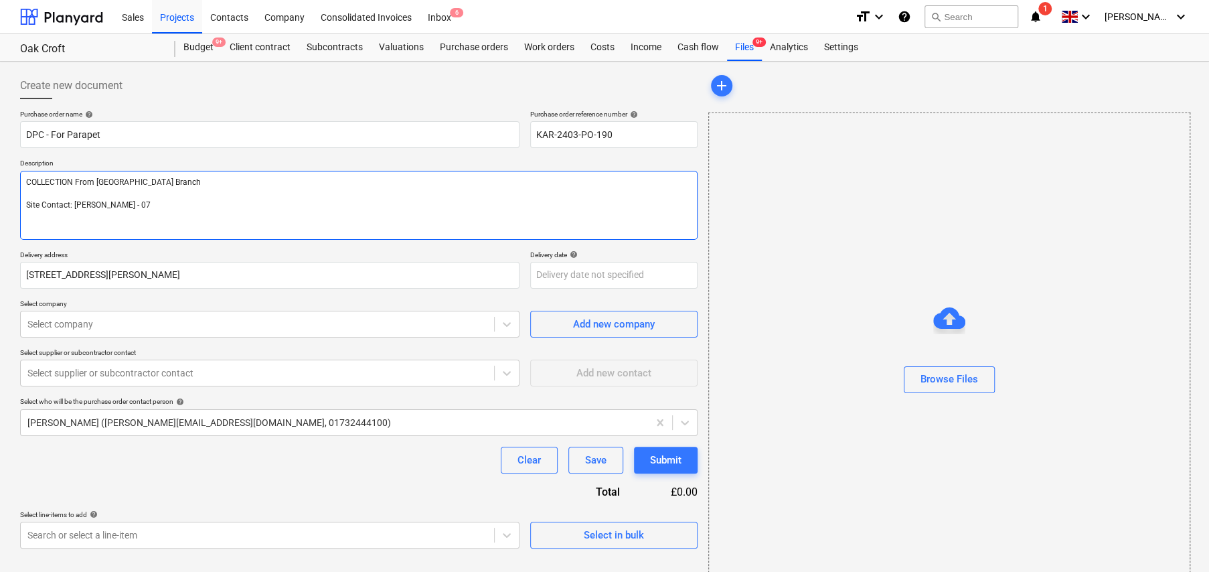
type textarea "x"
type textarea "COLLECTION From [GEOGRAPHIC_DATA] Branch Site Contact: [PERSON_NAME] - 077"
type textarea "x"
type textarea "COLLECTION From [GEOGRAPHIC_DATA] Branch Site Contact: [PERSON_NAME] - 0776"
type textarea "x"
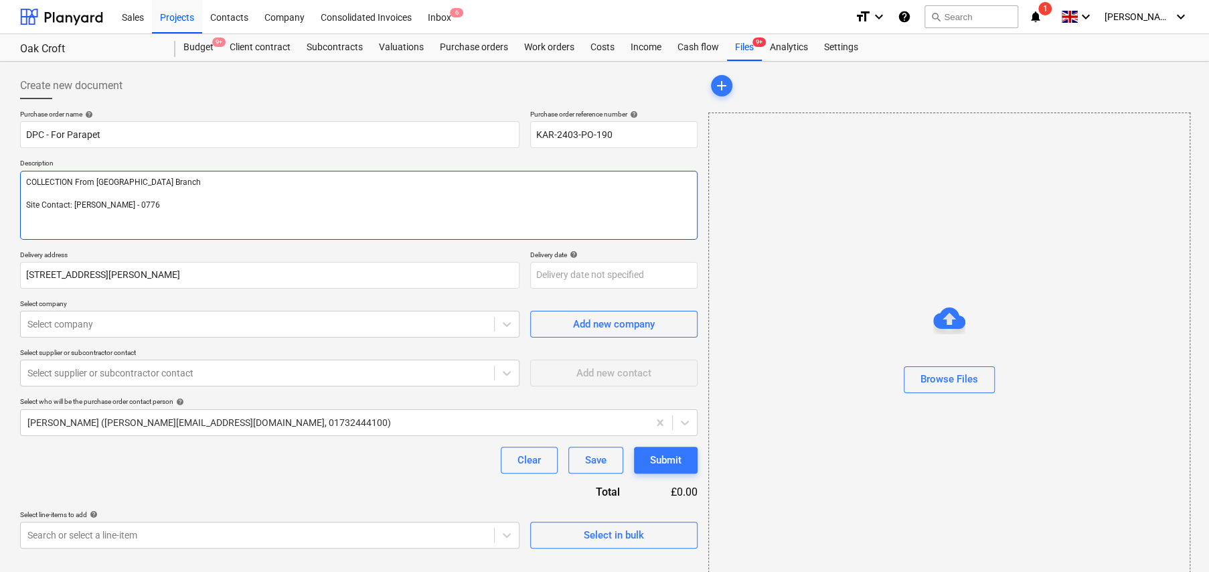
type textarea "COLLECTION From [GEOGRAPHIC_DATA] Branch Site Contact: [PERSON_NAME] - 07762"
type textarea "x"
type textarea "COLLECTION From [GEOGRAPHIC_DATA] Branch Site Contact: [PERSON_NAME] - 07762"
type textarea "x"
type textarea "COLLECTION From [GEOGRAPHIC_DATA] Branch Site Contact: [PERSON_NAME] - 07762 0"
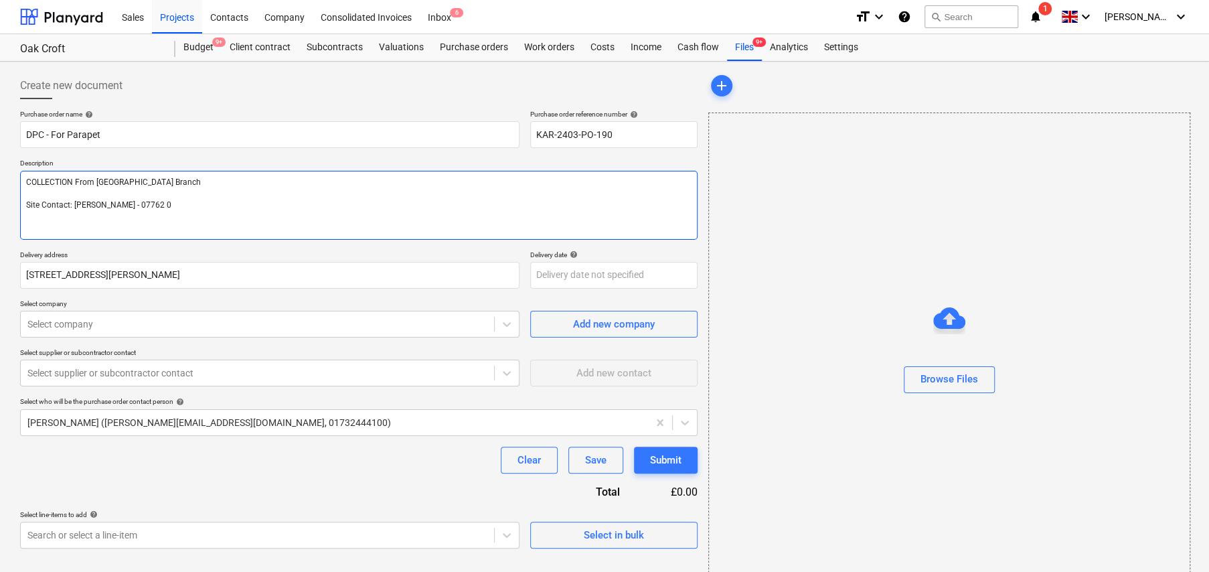
type textarea "x"
type textarea "COLLECTION From [GEOGRAPHIC_DATA] Branch Site Contact: [PERSON_NAME] - [PHONE_N…"
type textarea "x"
type textarea "COLLECTION From [GEOGRAPHIC_DATA] Branch Site Contact: [PERSON_NAME] - [PHONE_N…"
type textarea "x"
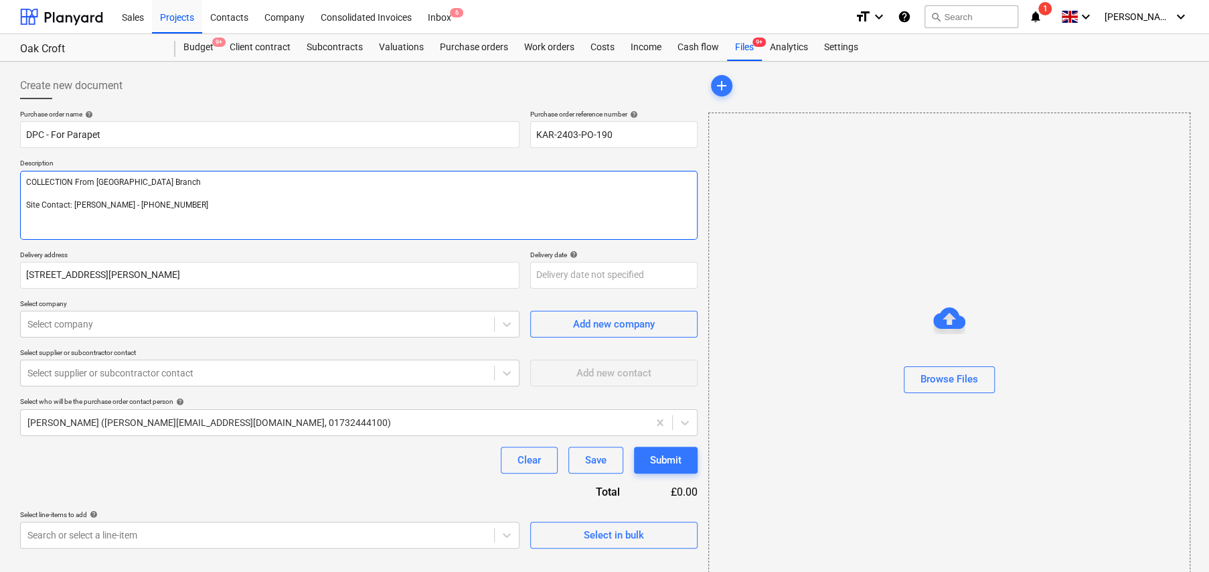
type textarea "COLLECTION From [GEOGRAPHIC_DATA] Branch Site Contact: [PERSON_NAME] - [PHONE_N…"
type textarea "x"
type textarea "COLLECTION From [GEOGRAPHIC_DATA] Branch Site Contact: [PERSON_NAME] - [PHONE_N…"
type textarea "x"
type textarea "COLLECTION From [GEOGRAPHIC_DATA] Branch Site Contact: [PERSON_NAME] - [PHONE_N…"
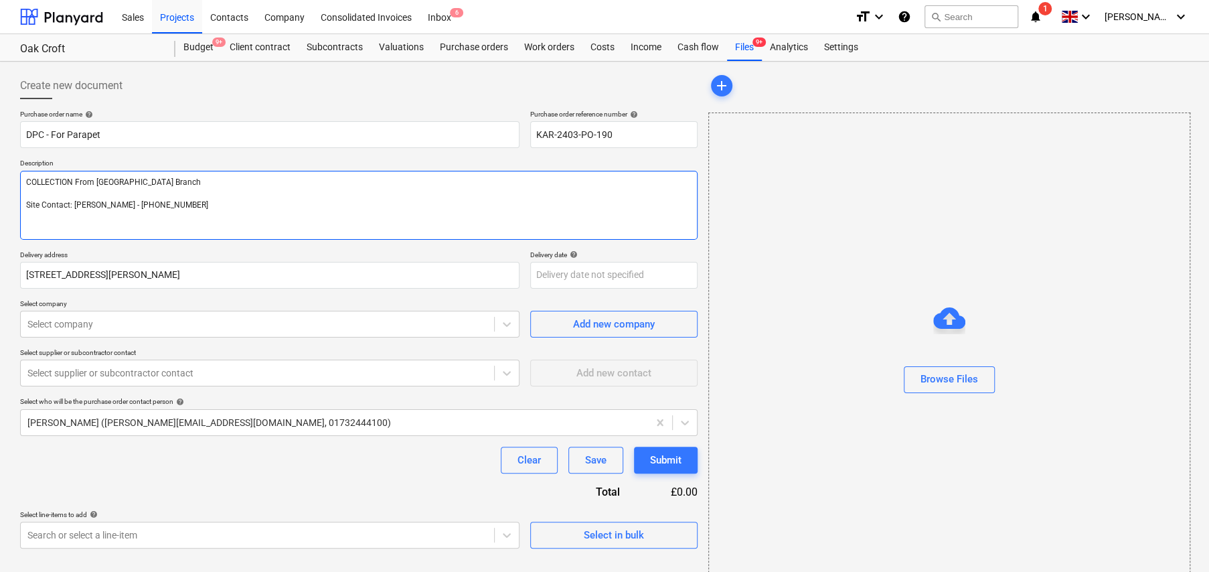
type textarea "x"
type textarea "COLLECTION From [GEOGRAPHIC_DATA] Branch Site Contact: [PERSON_NAME] - [PHONE_N…"
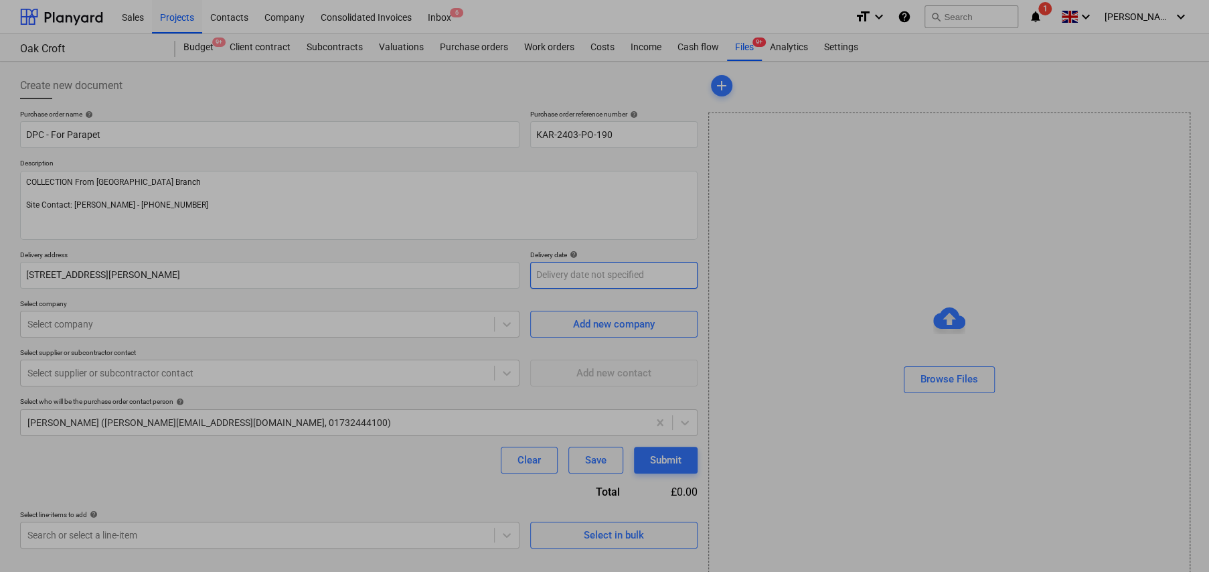
click at [624, 275] on body "Sales Projects Contacts Company Consolidated Invoices Inbox 6 format_size keybo…" at bounding box center [604, 286] width 1209 height 572
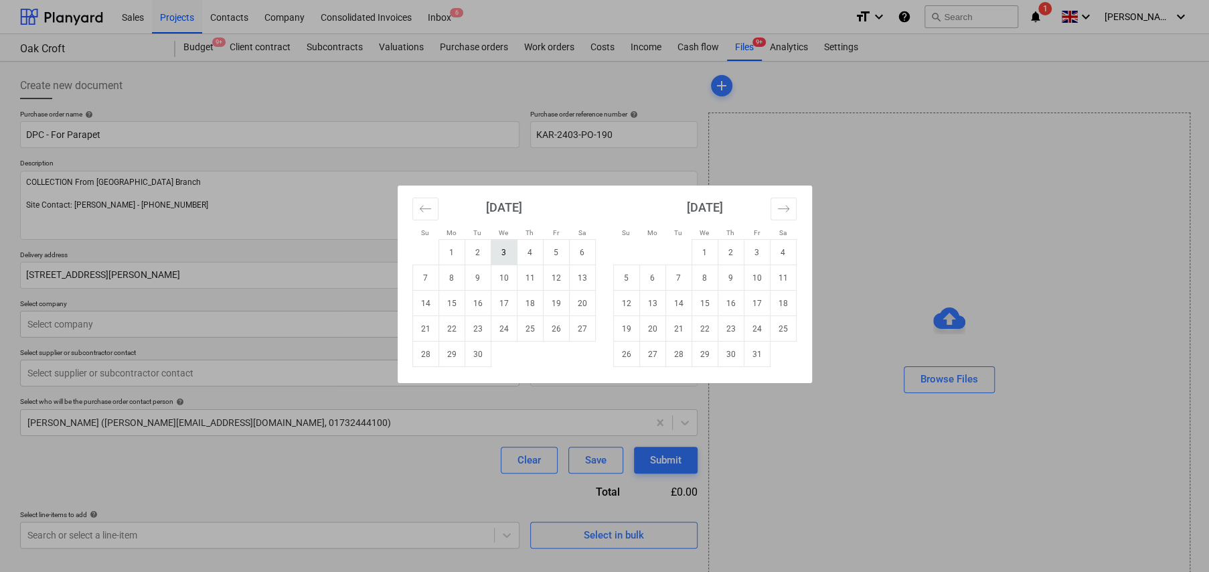
click at [493, 253] on td "3" at bounding box center [504, 252] width 26 height 25
type textarea "x"
type input "[DATE]"
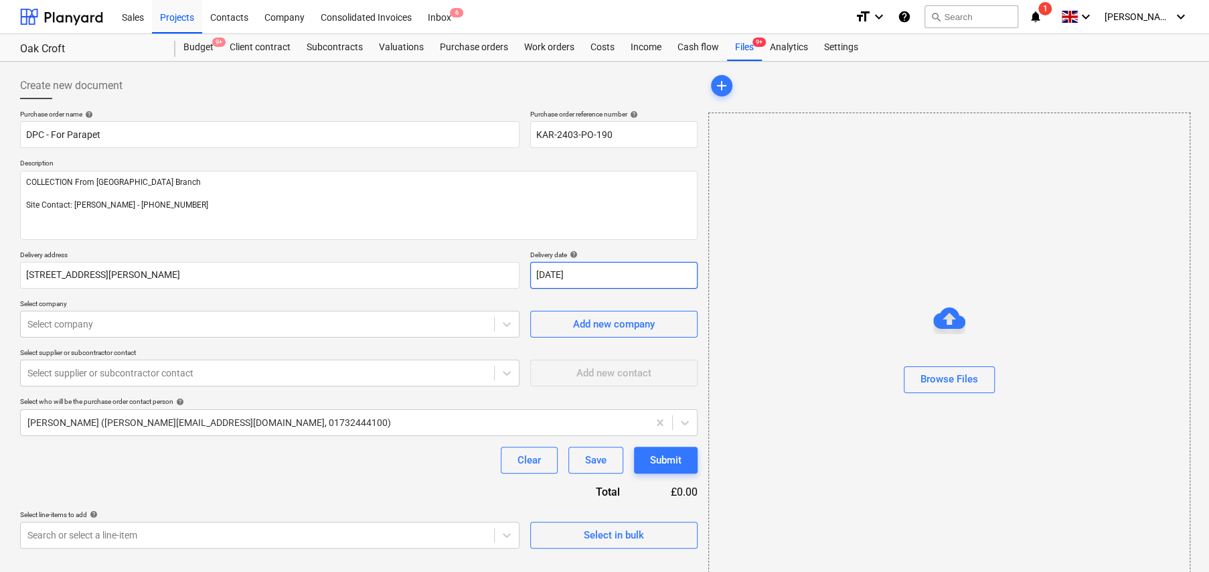
type textarea "x"
click at [147, 323] on div at bounding box center [257, 323] width 460 height 13
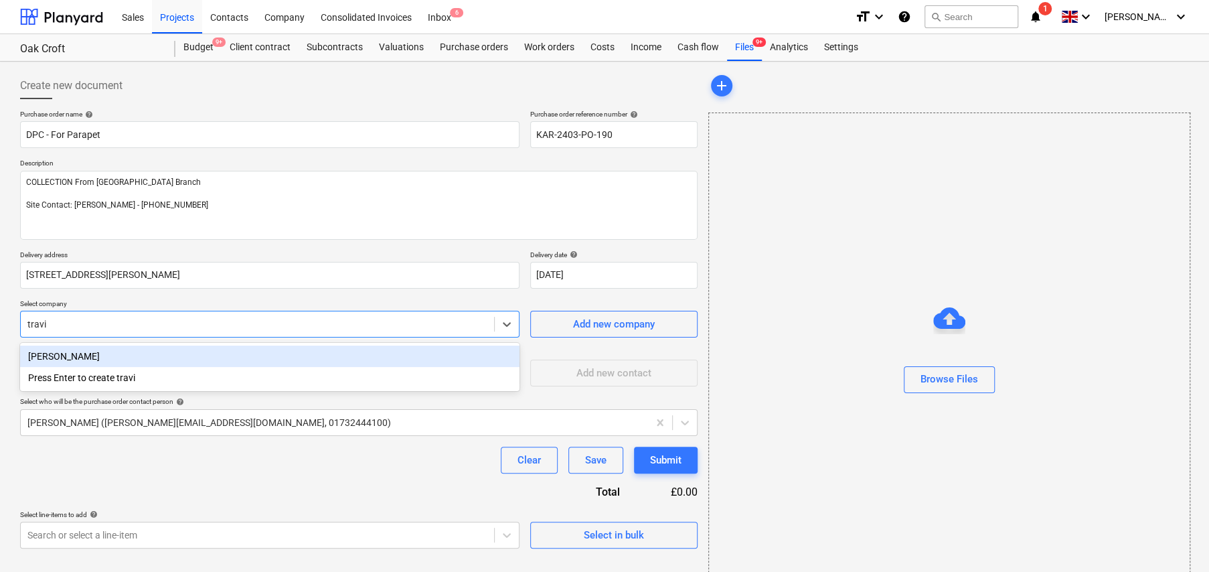
type input "[PERSON_NAME]"
click at [87, 352] on div "[PERSON_NAME]" at bounding box center [269, 355] width 499 height 21
type textarea "x"
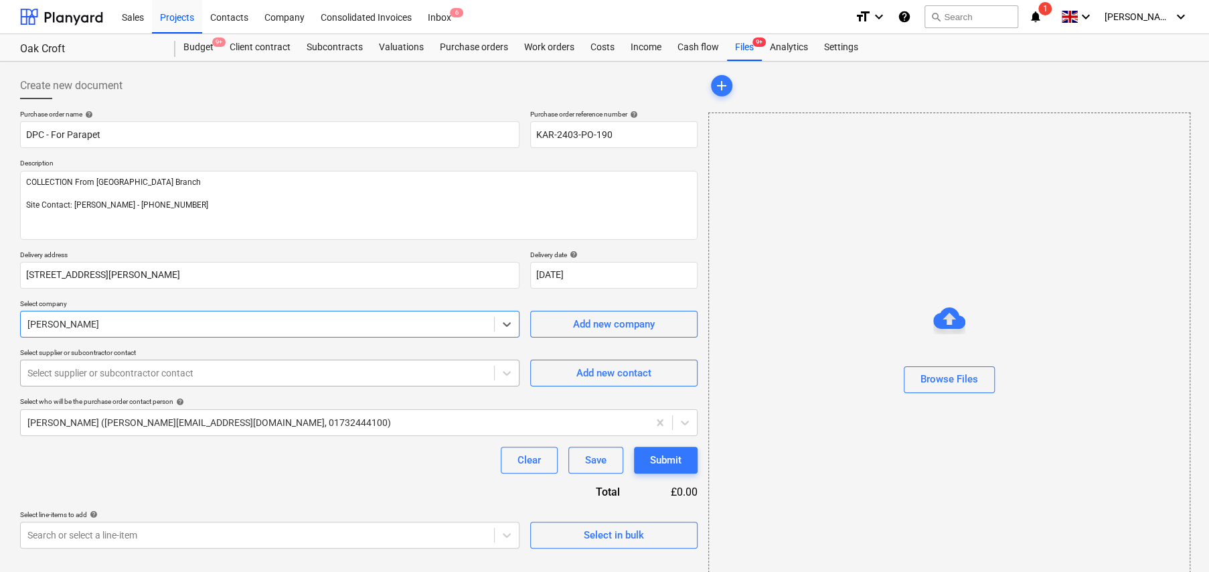
click at [255, 362] on div "Select supplier or subcontractor contact" at bounding box center [269, 372] width 499 height 27
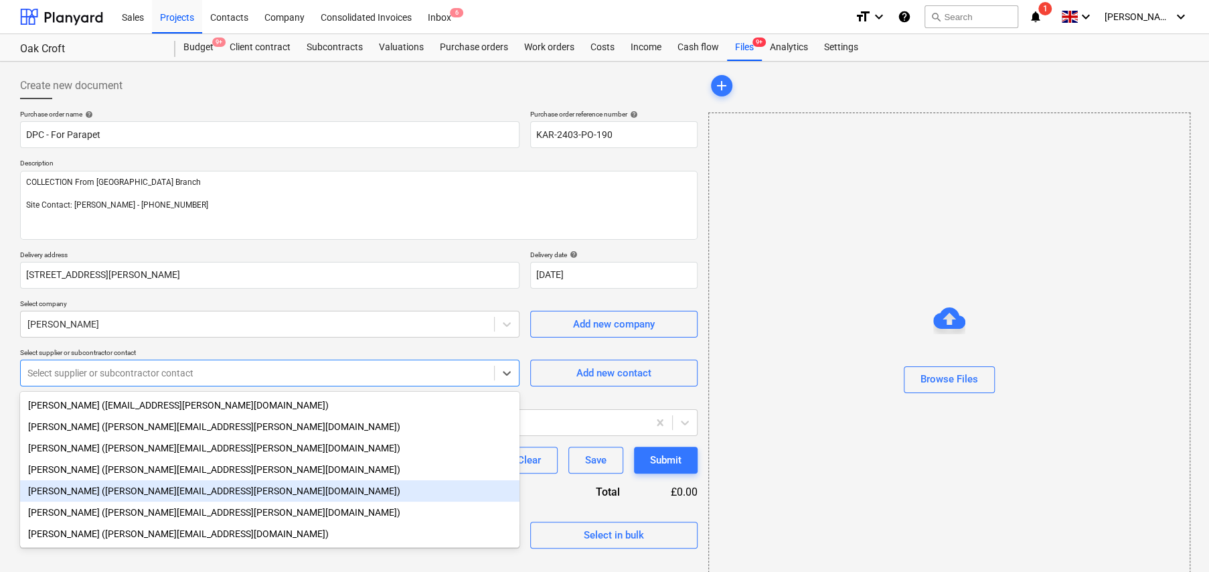
click at [103, 493] on div "[PERSON_NAME] ([PERSON_NAME][EMAIL_ADDRESS][PERSON_NAME][DOMAIN_NAME])" at bounding box center [269, 490] width 499 height 21
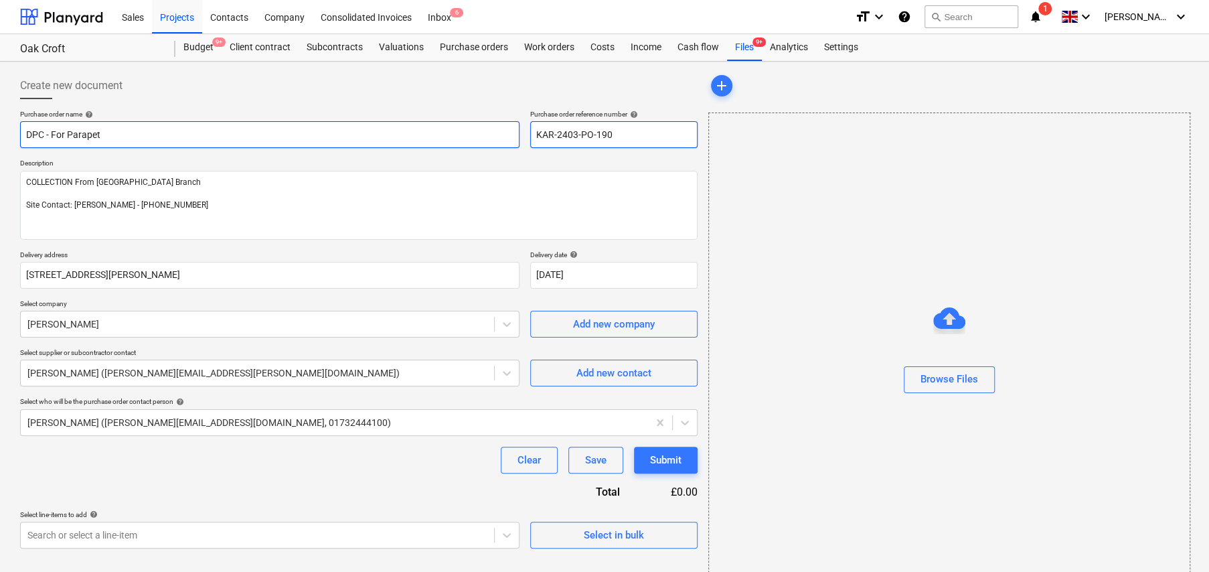
drag, startPoint x: 624, startPoint y: 127, endPoint x: 510, endPoint y: 133, distance: 113.9
click at [510, 133] on div "Purchase order name help DPC - For Parapet Purchase order reference number help…" at bounding box center [358, 129] width 677 height 38
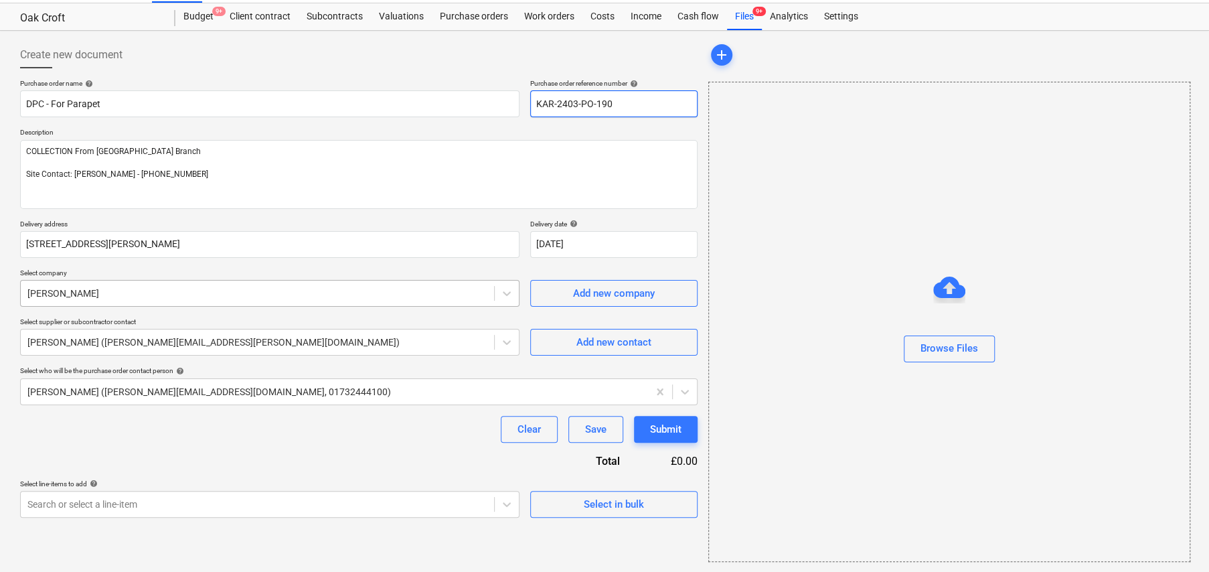
scroll to position [31, 0]
type textarea "x"
click at [321, 493] on body "Sales Projects Contacts Company Consolidated Invoices Inbox 6 format_size keybo…" at bounding box center [604, 255] width 1209 height 572
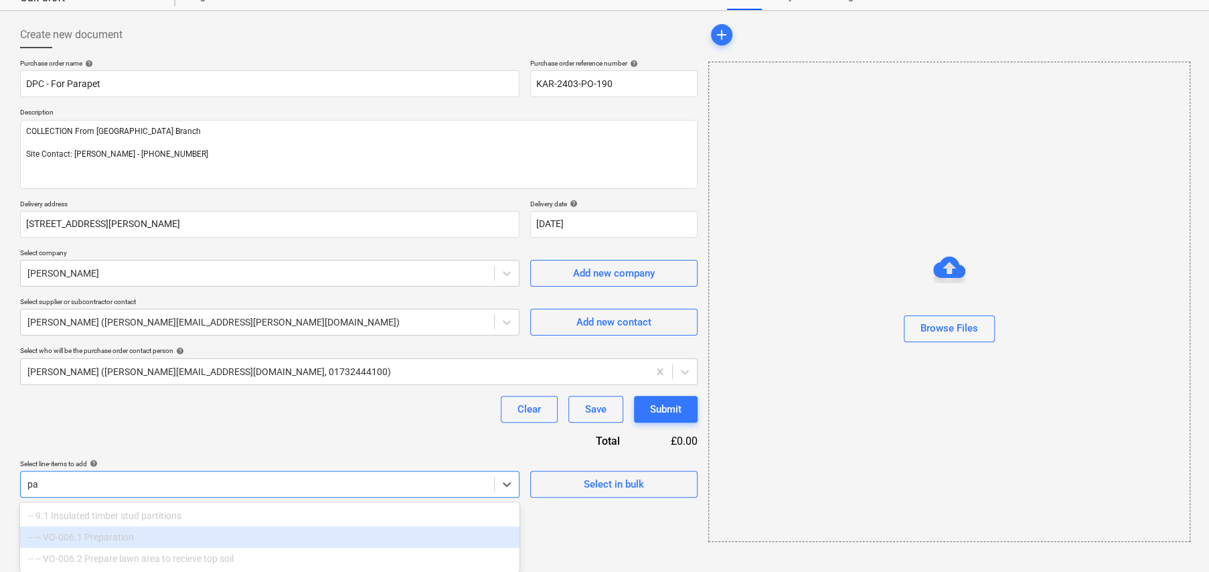
scroll to position [185, 0]
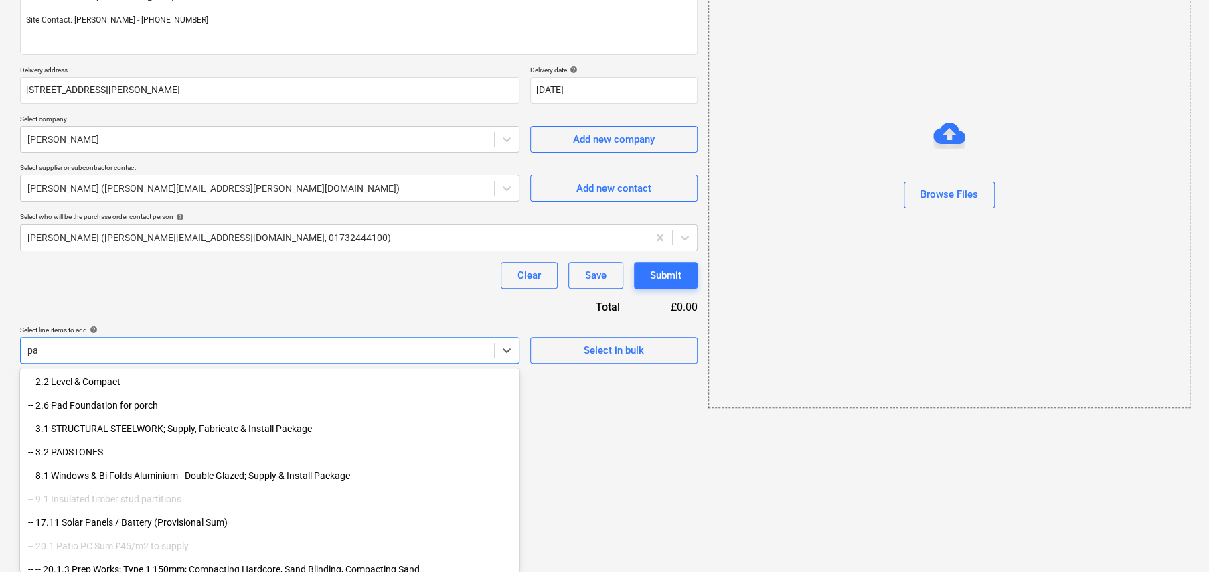
type input "p"
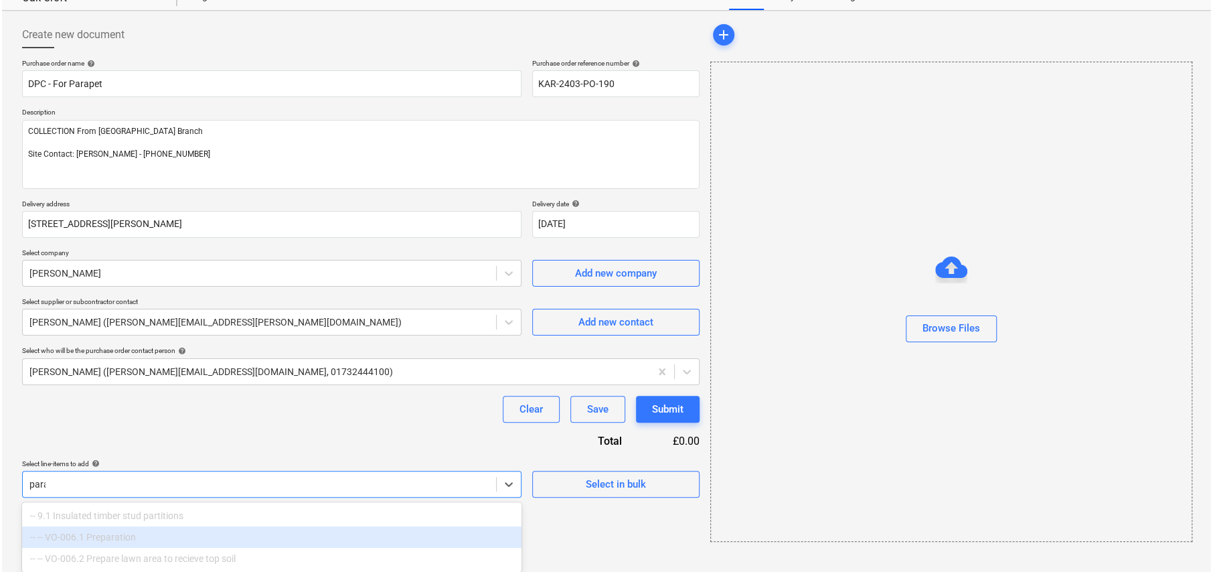
scroll to position [31, 0]
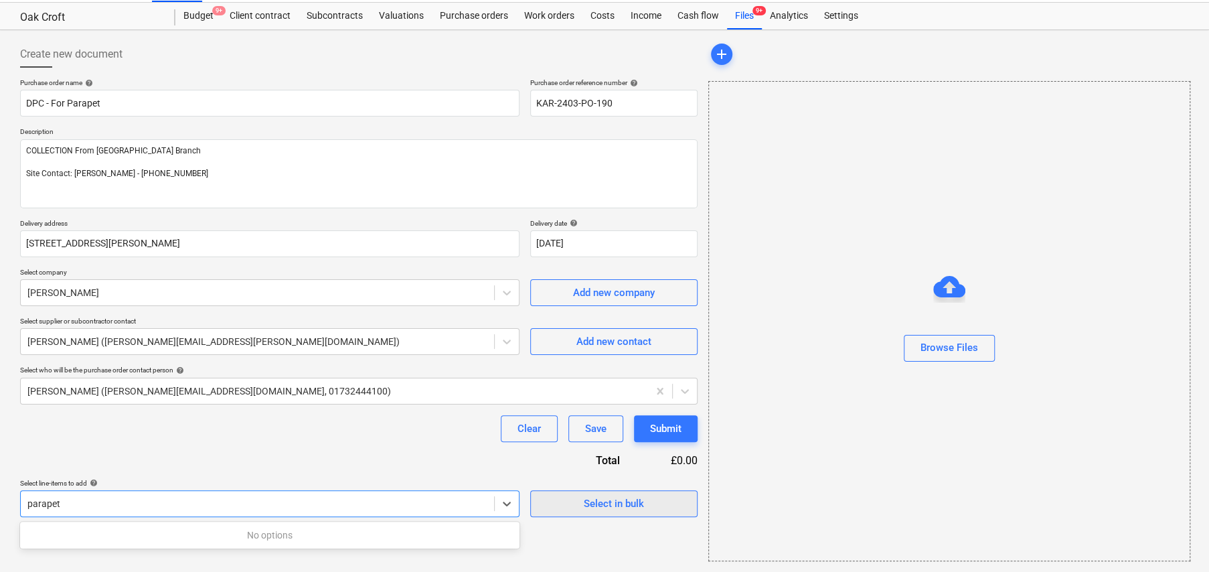
type input "parapet"
type textarea "x"
click at [612, 495] on div "Select in bulk" at bounding box center [614, 503] width 60 height 17
type textarea "x"
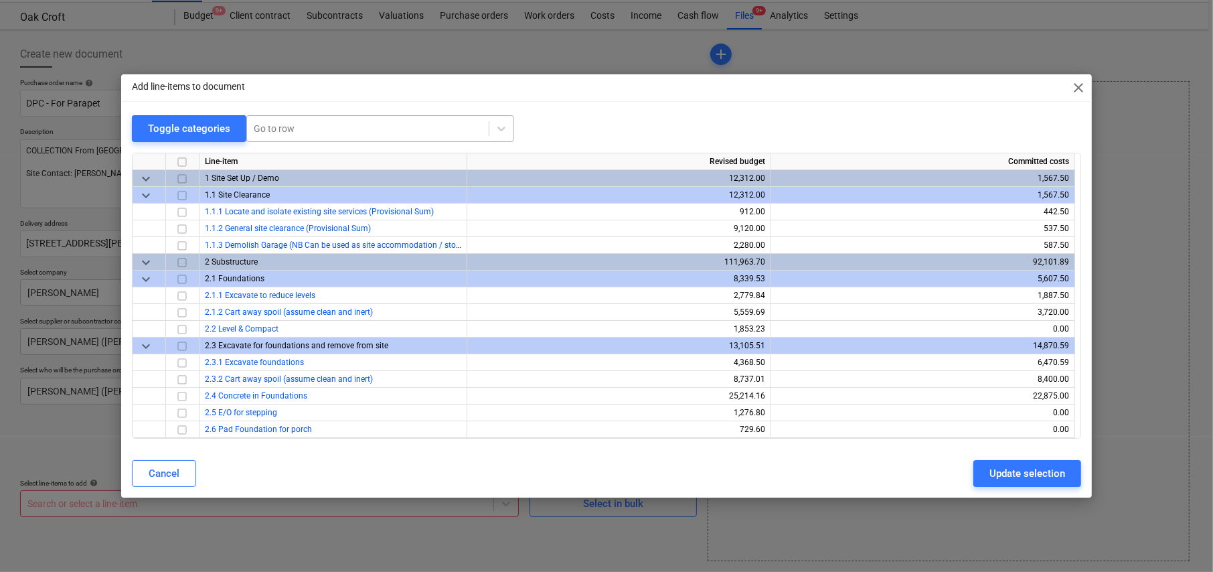
click at [294, 133] on div at bounding box center [368, 128] width 228 height 13
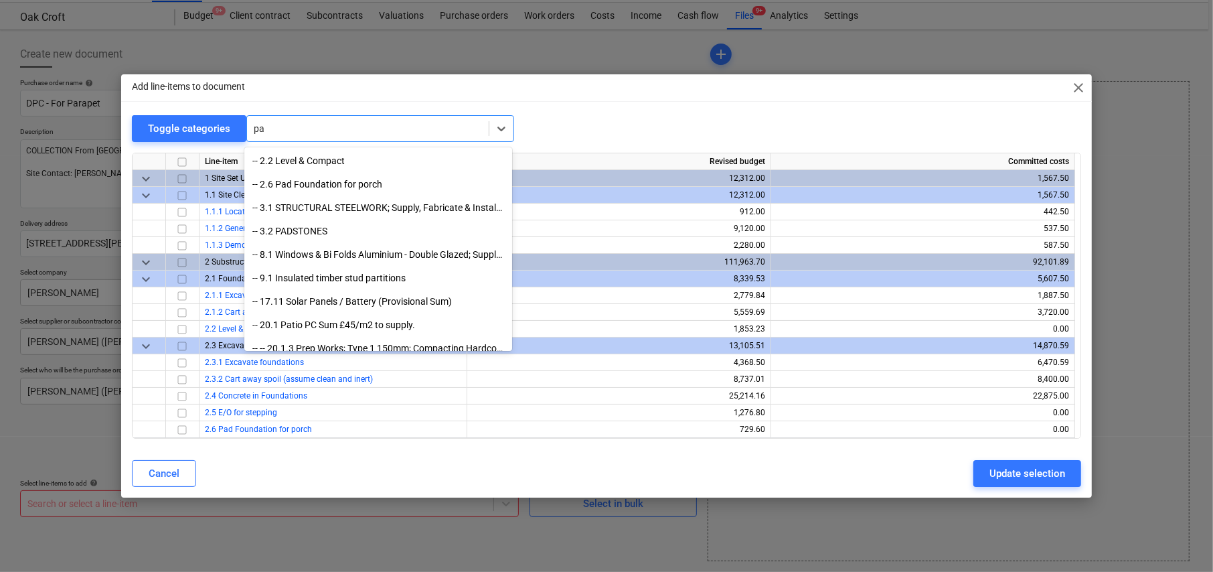
type input "p"
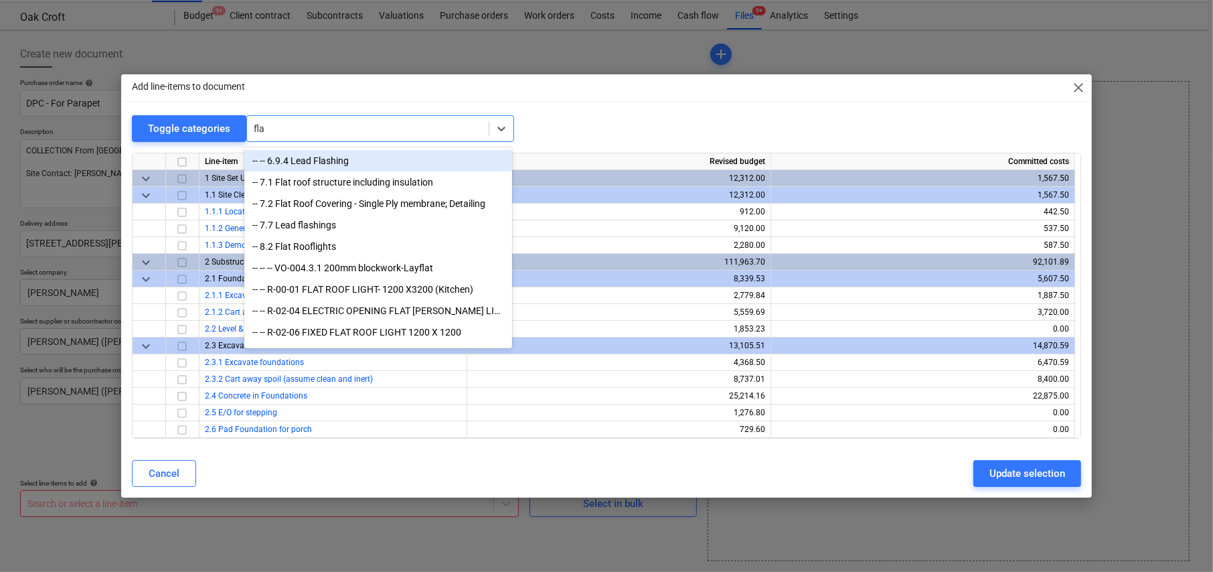
type input "flat"
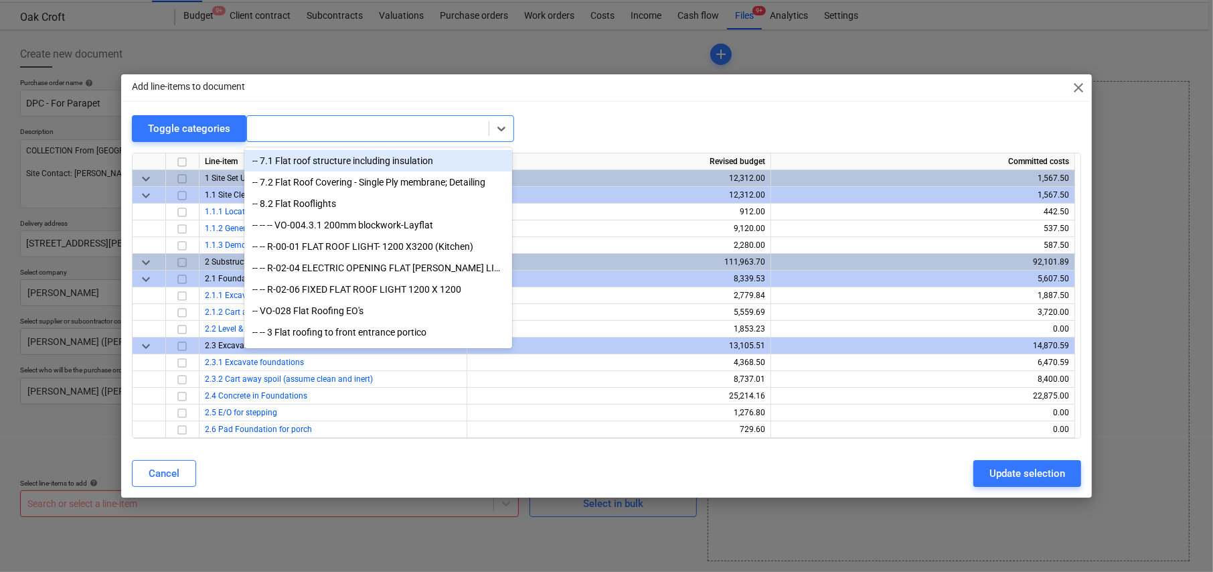
click at [282, 130] on div at bounding box center [368, 128] width 228 height 13
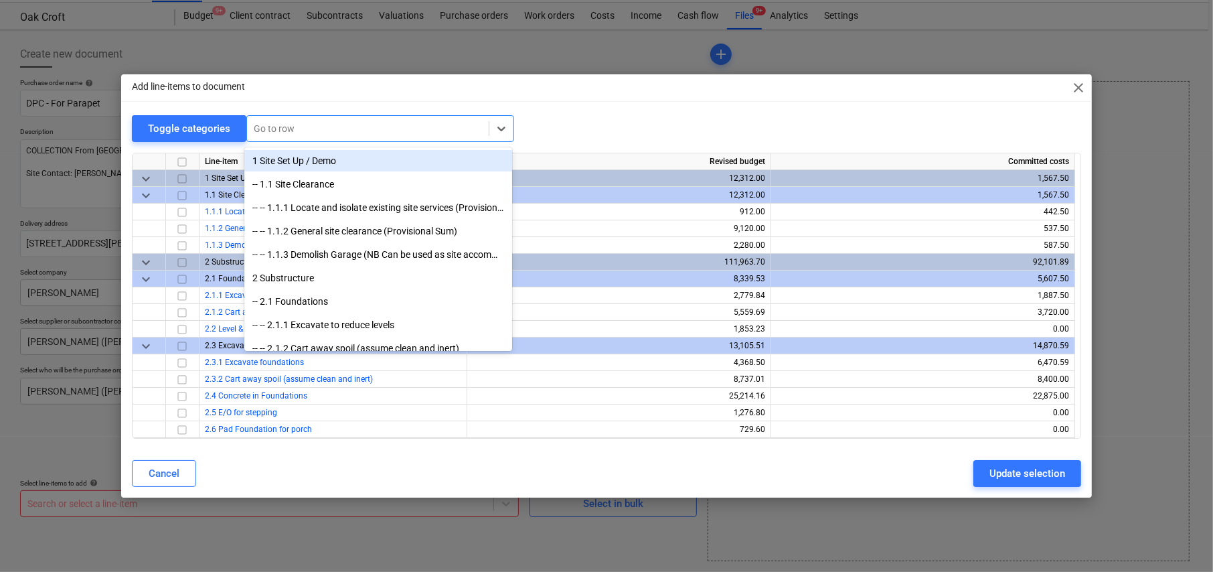
click at [282, 130] on div at bounding box center [368, 128] width 228 height 13
click at [298, 126] on div at bounding box center [368, 128] width 228 height 13
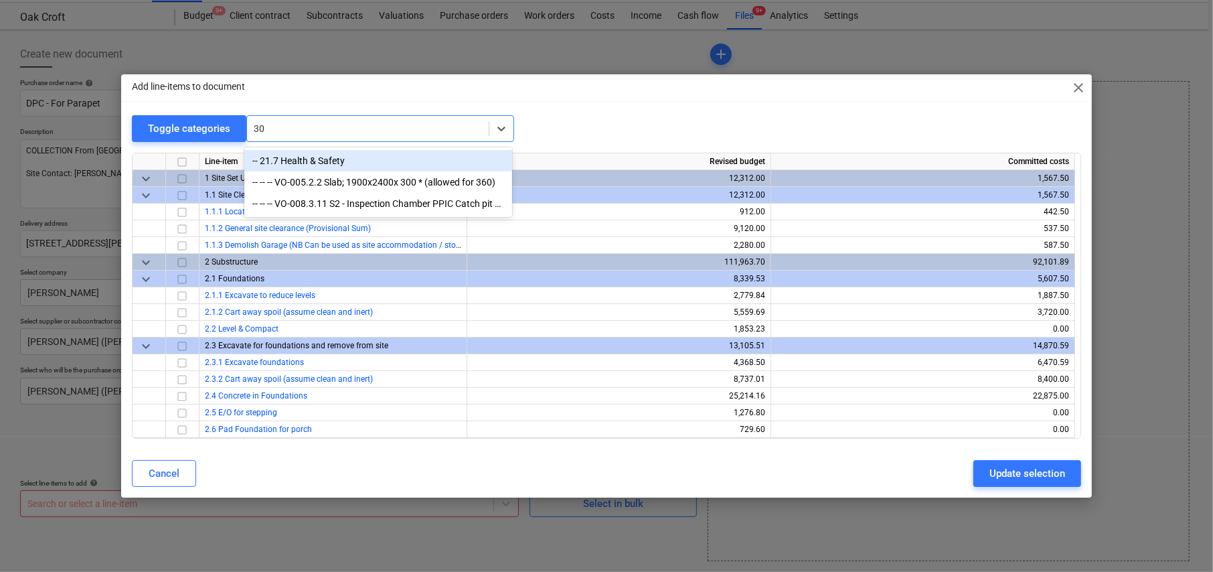
type input "3"
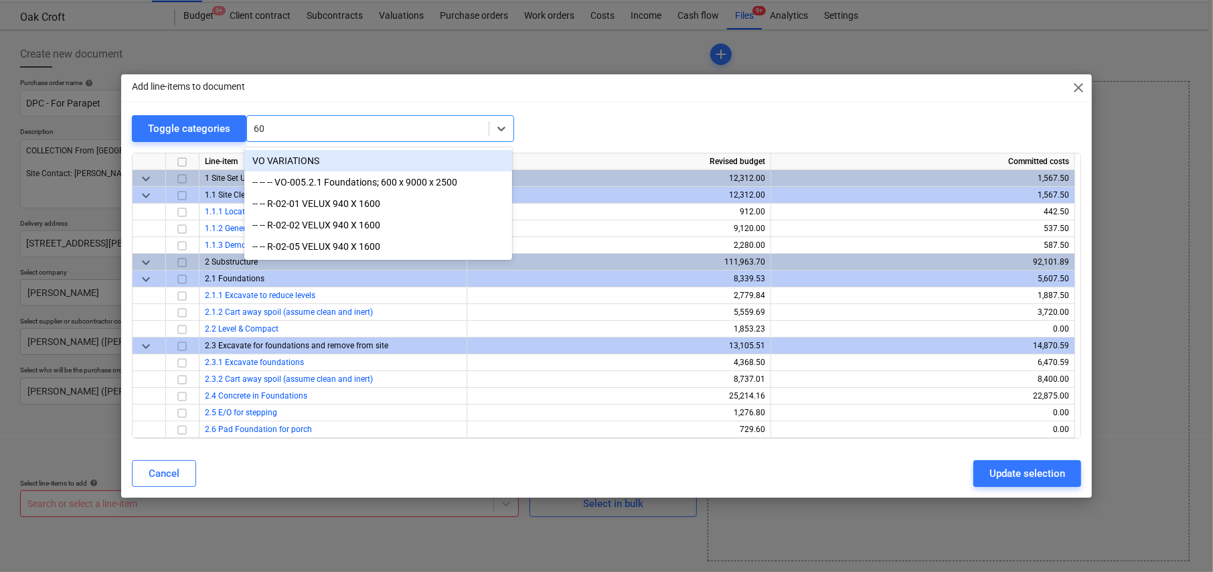
type input "6"
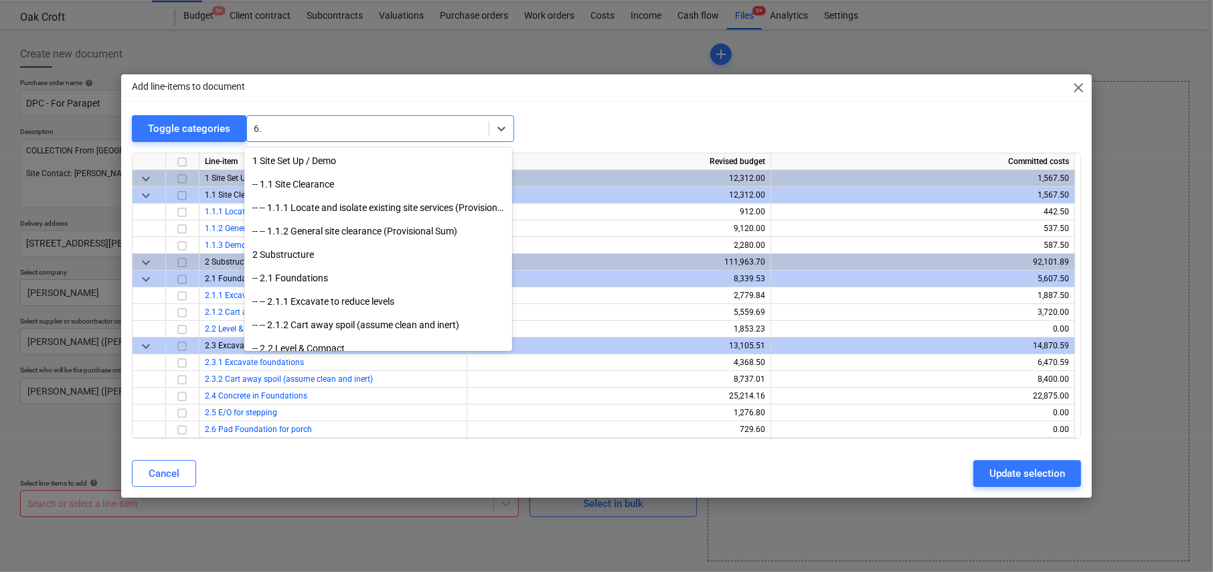
type input "6.1"
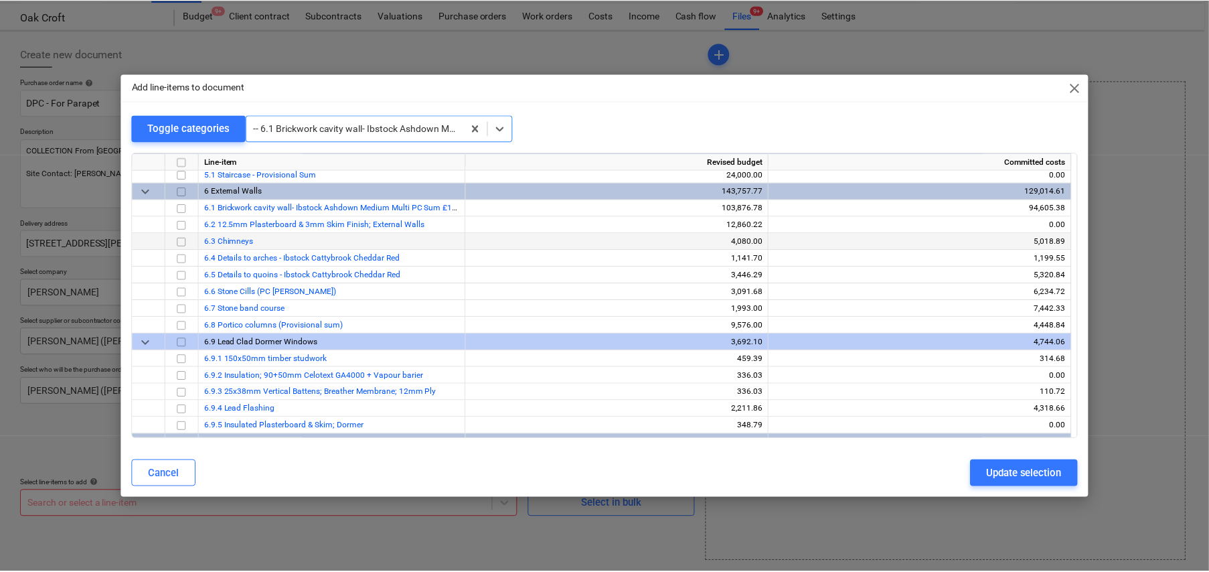
scroll to position [987, 0]
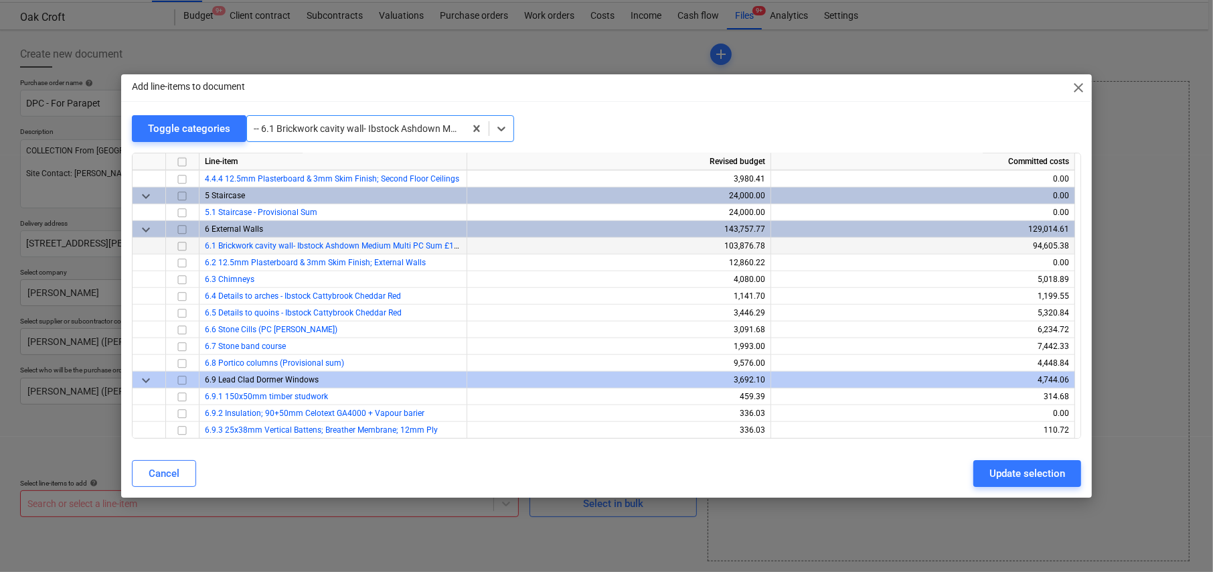
click at [179, 244] on input "checkbox" at bounding box center [182, 246] width 16 height 16
click at [1017, 469] on div "Update selection" at bounding box center [1027, 473] width 76 height 17
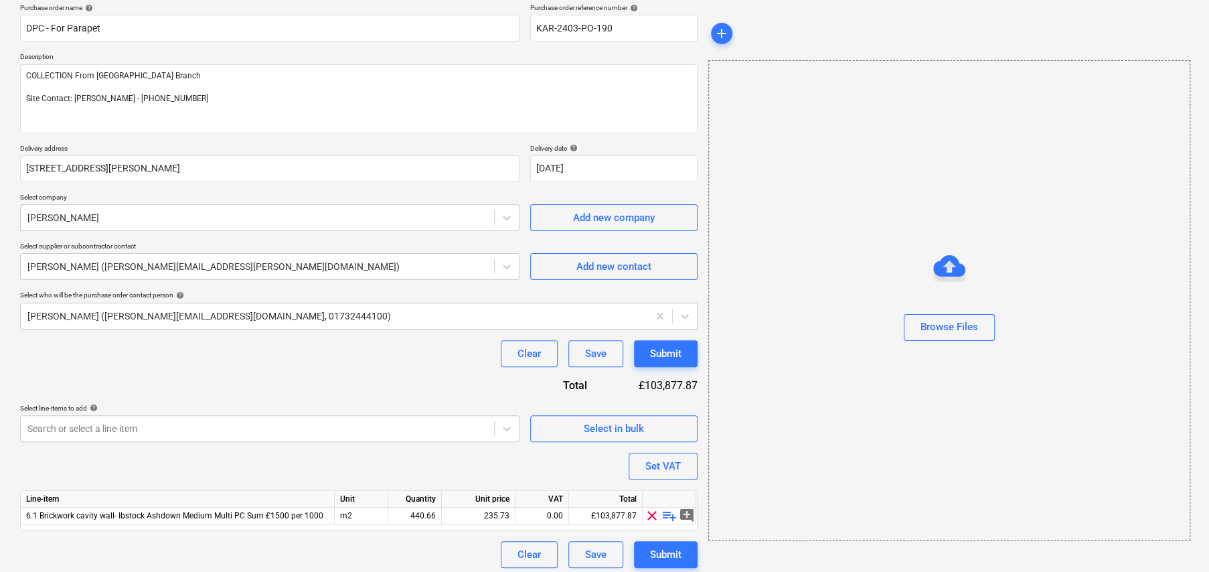
scroll to position [112, 0]
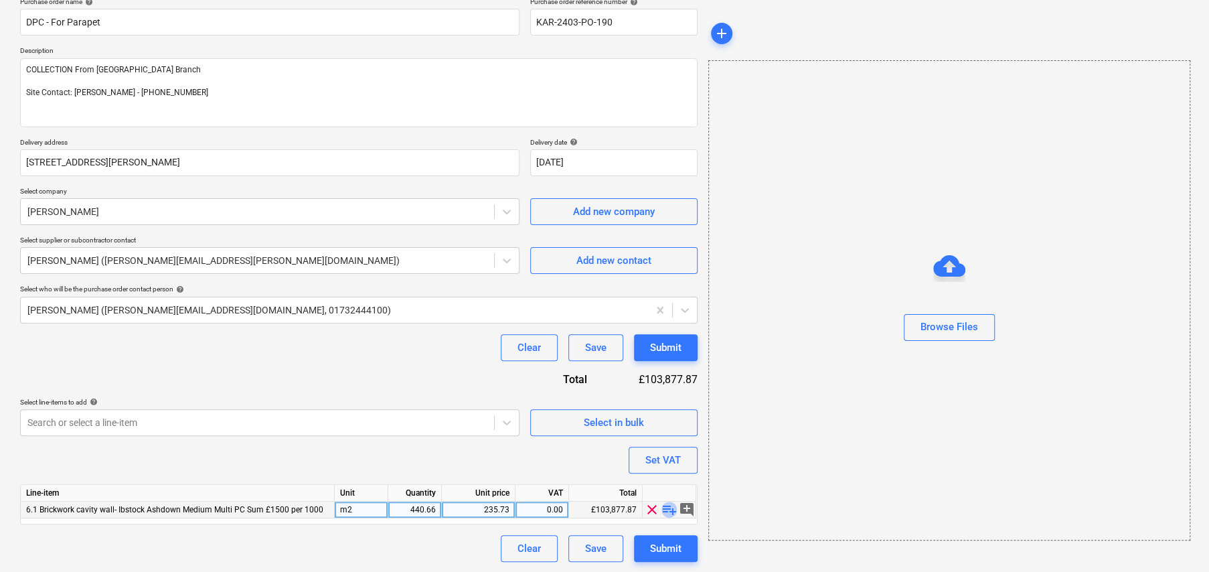
click at [671, 508] on span "playlist_add" at bounding box center [669, 509] width 16 height 16
type textarea "x"
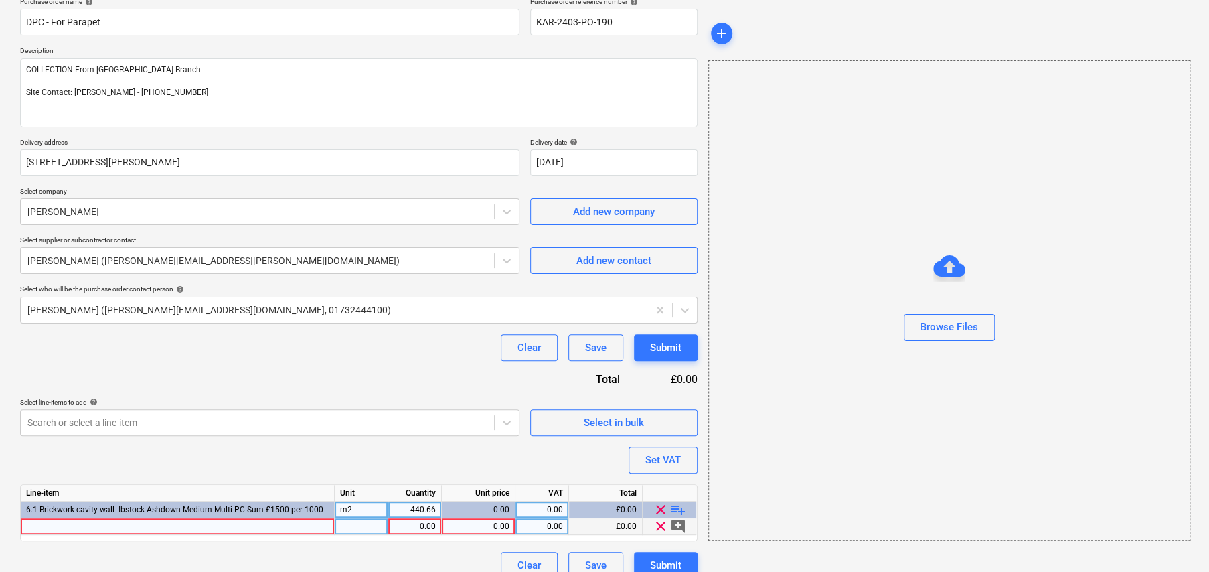
click at [242, 524] on div at bounding box center [178, 526] width 314 height 17
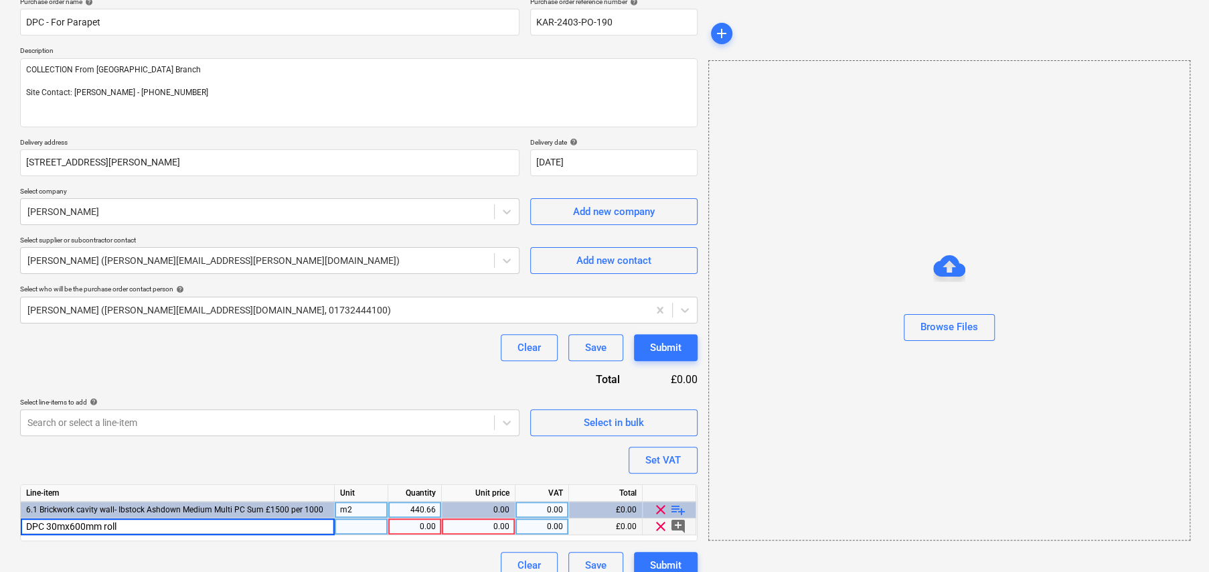
type input "DPC 30mx600mm rolls"
type textarea "x"
type input "\EA"
type textarea "x"
type input "EA"
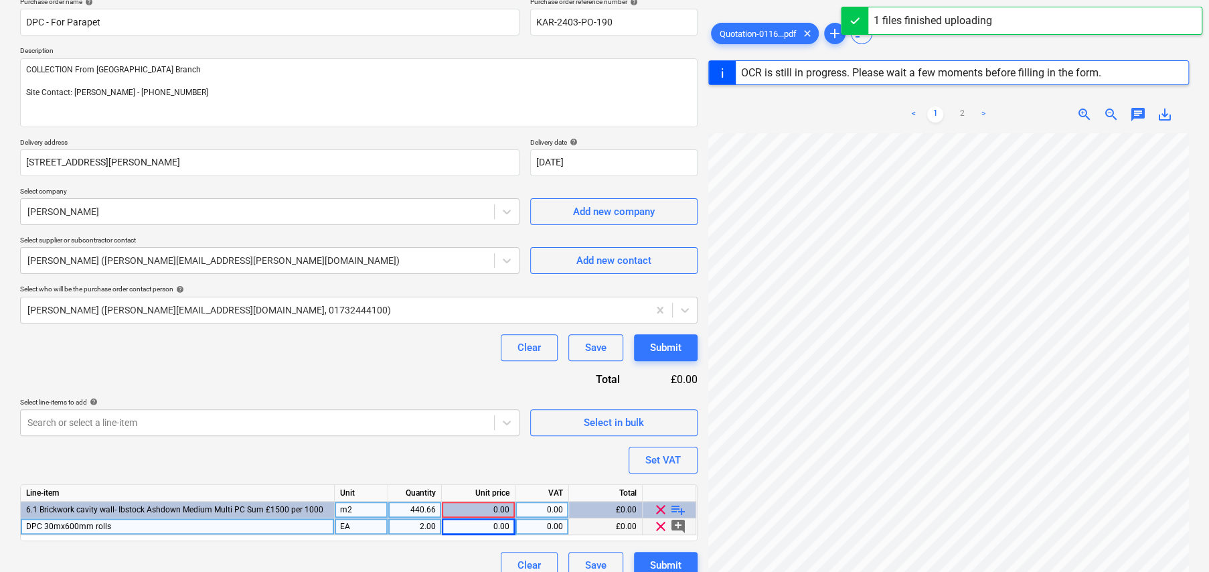
scroll to position [179, 23]
click at [927, 83] on div "Quotation-0116...pdf clear add sort OCR is still in progress. Please wait a few…" at bounding box center [948, 343] width 481 height 647
click at [964, 112] on div "< 1 2 > zoom_in zoom_out chat 0 save_alt" at bounding box center [948, 382] width 481 height 572
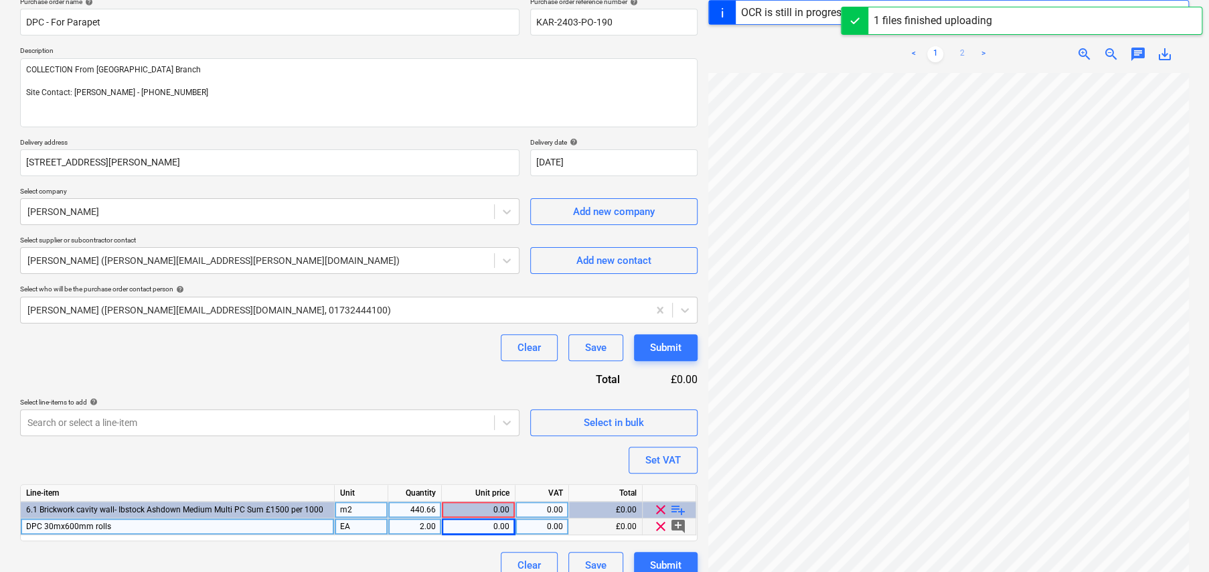
click at [965, 50] on link "2" at bounding box center [962, 54] width 16 height 16
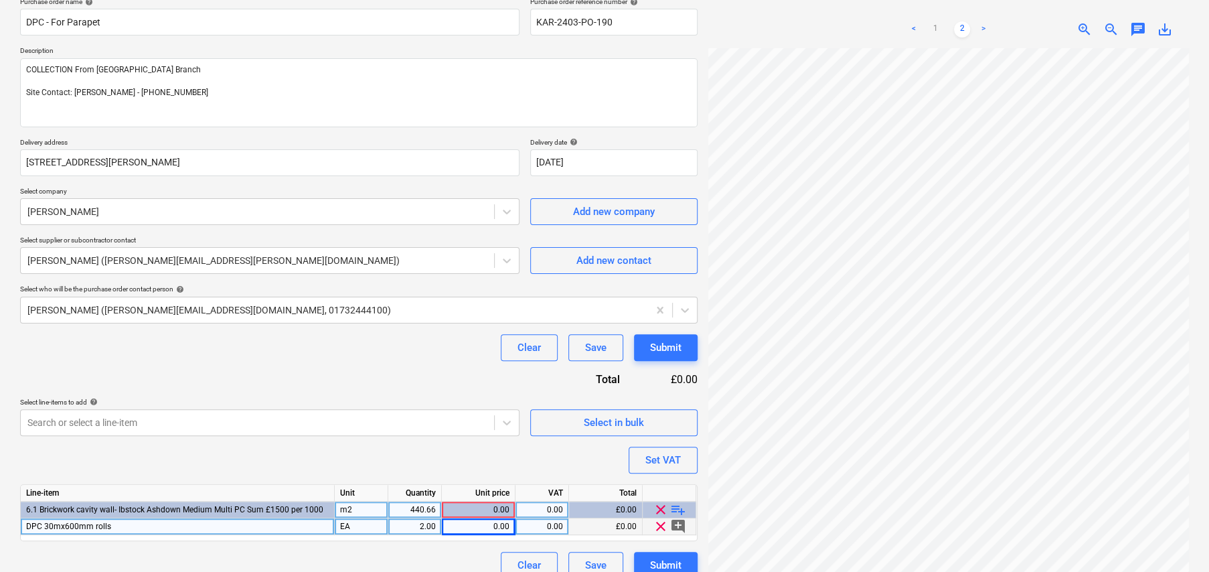
scroll to position [21, 23]
type textarea "x"
click at [500, 521] on div "0.00" at bounding box center [478, 526] width 62 height 17
type input "11.87"
type textarea "x"
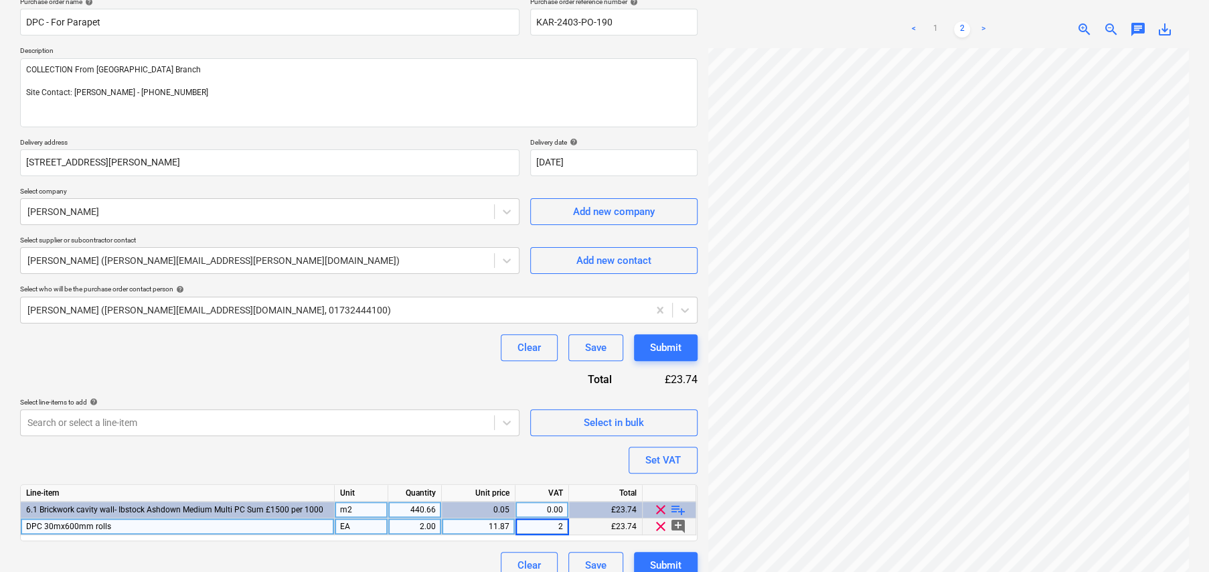
type input "20"
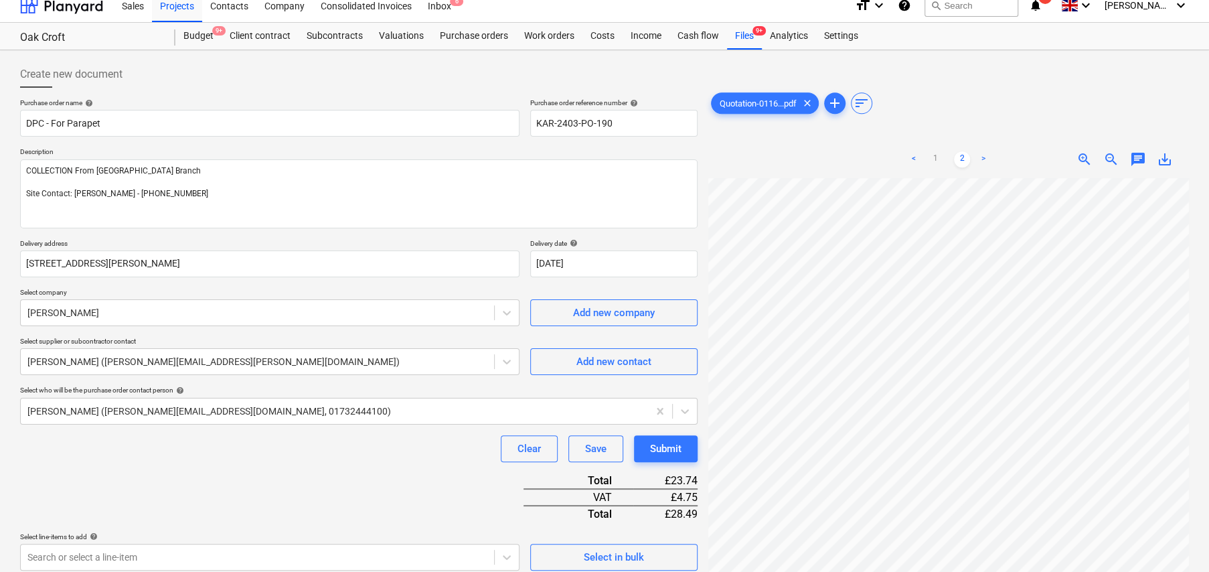
scroll to position [0, 0]
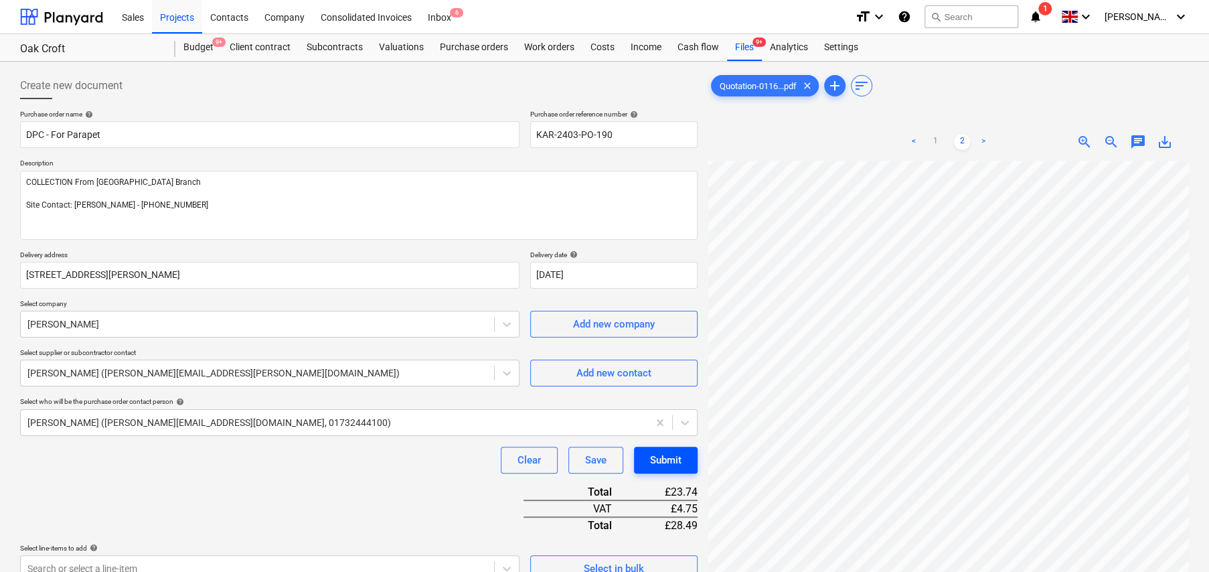
click at [668, 457] on div "Submit" at bounding box center [665, 459] width 31 height 17
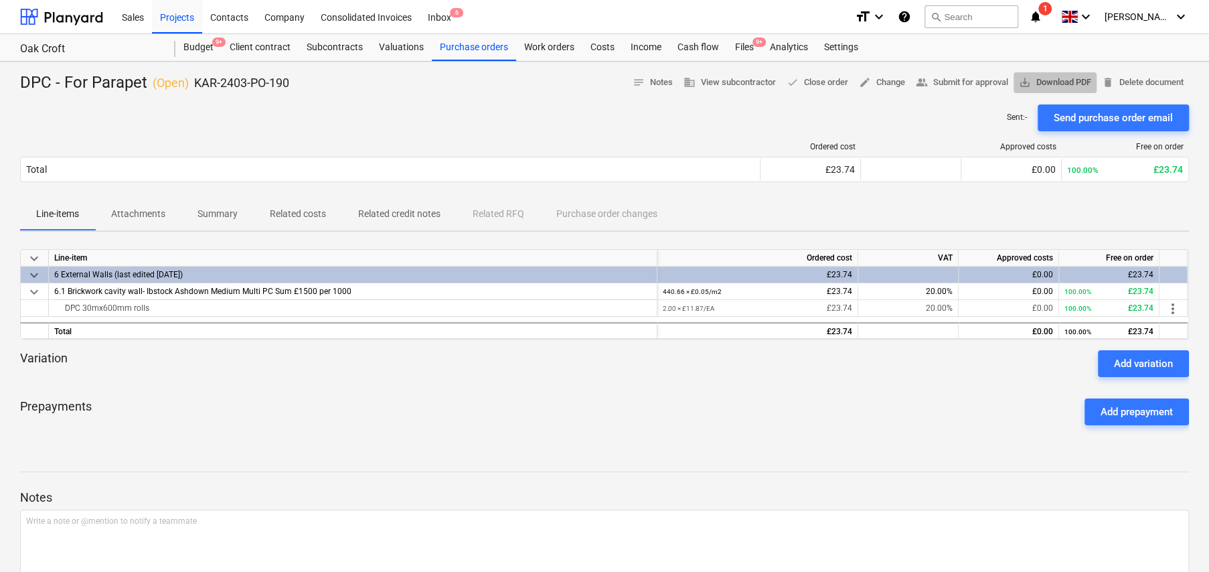
click at [1039, 76] on span "save_alt Download PDF" at bounding box center [1055, 82] width 72 height 15
